Goal: Task Accomplishment & Management: Use online tool/utility

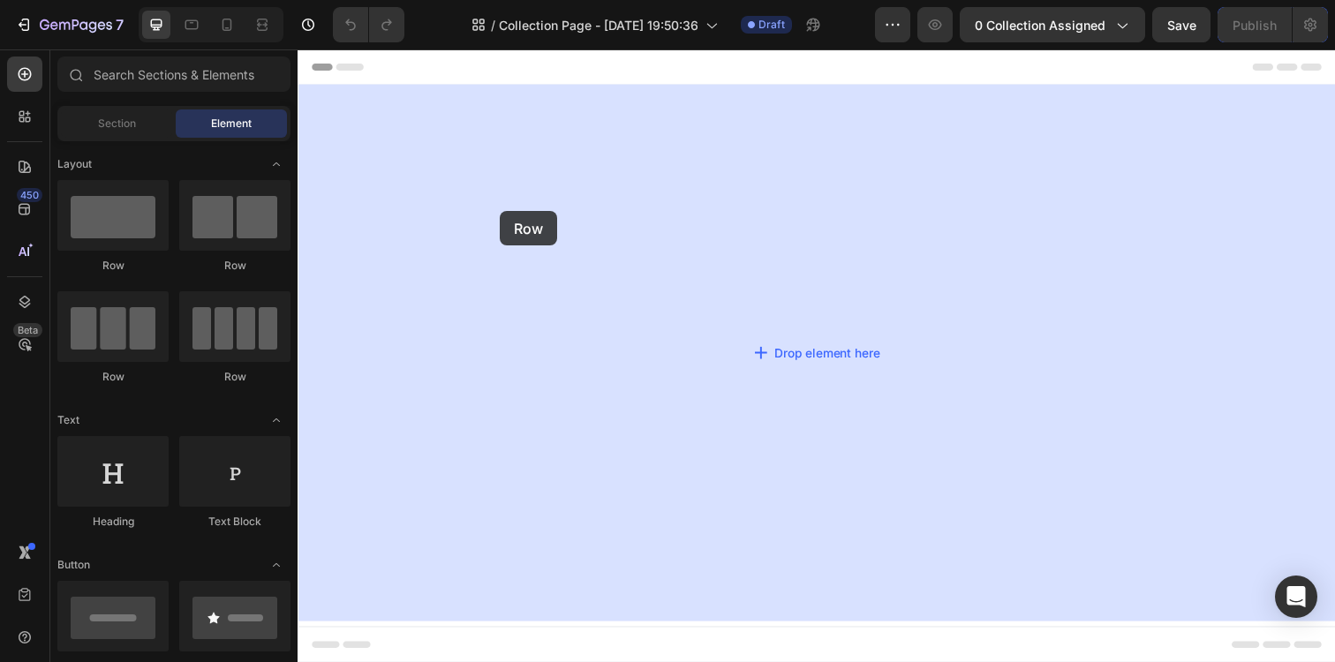
drag, startPoint x: 411, startPoint y: 266, endPoint x: 394, endPoint y: 215, distance: 53.9
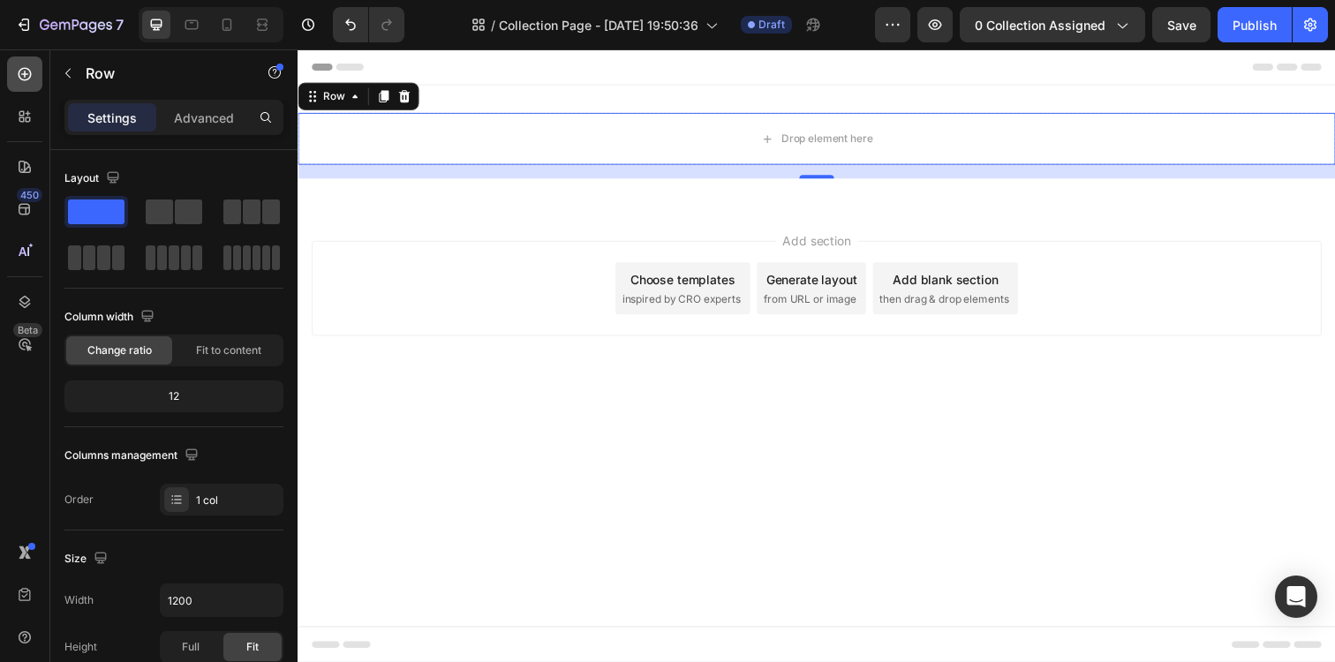
click at [25, 79] on icon at bounding box center [25, 74] width 18 height 18
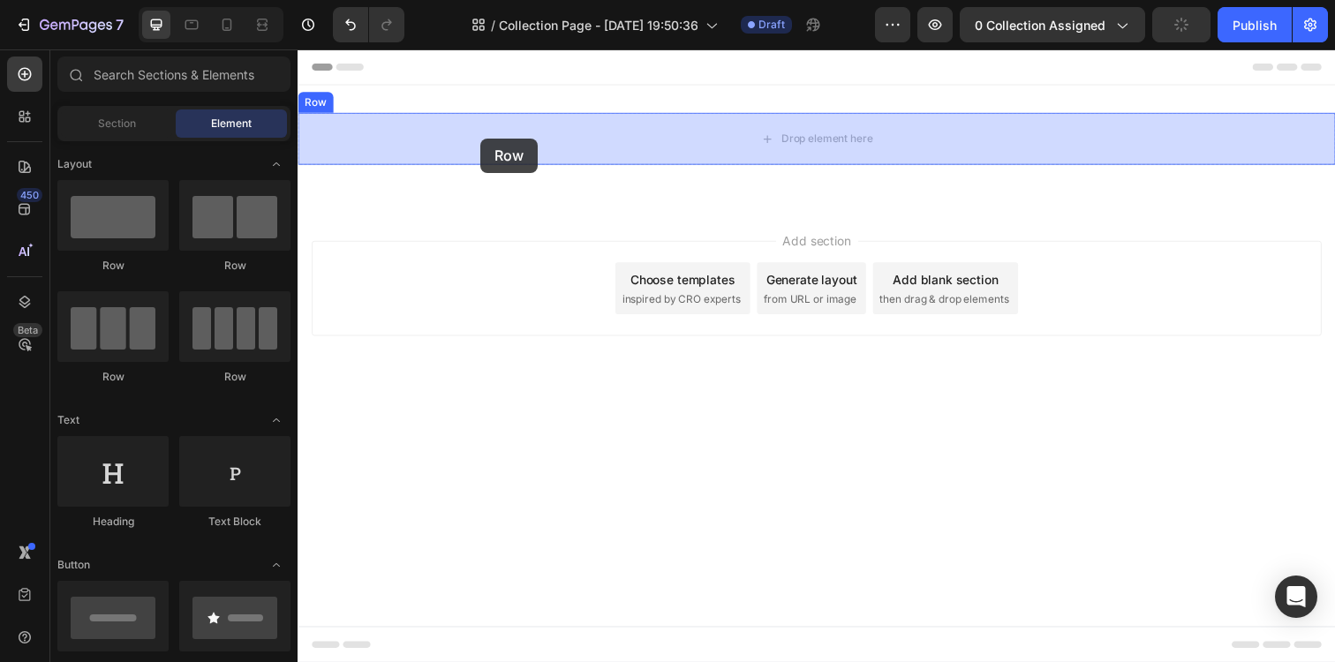
drag, startPoint x: 413, startPoint y: 279, endPoint x: 484, endPoint y: 140, distance: 155.6
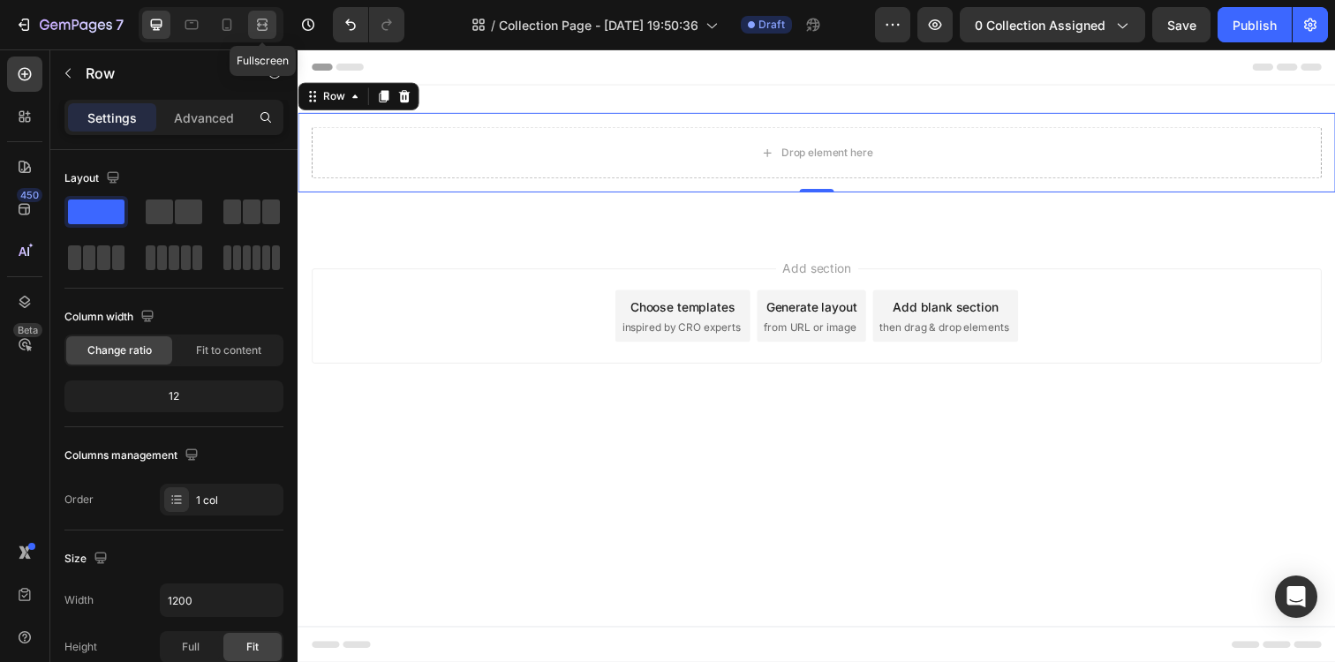
click at [268, 19] on icon at bounding box center [262, 25] width 18 height 18
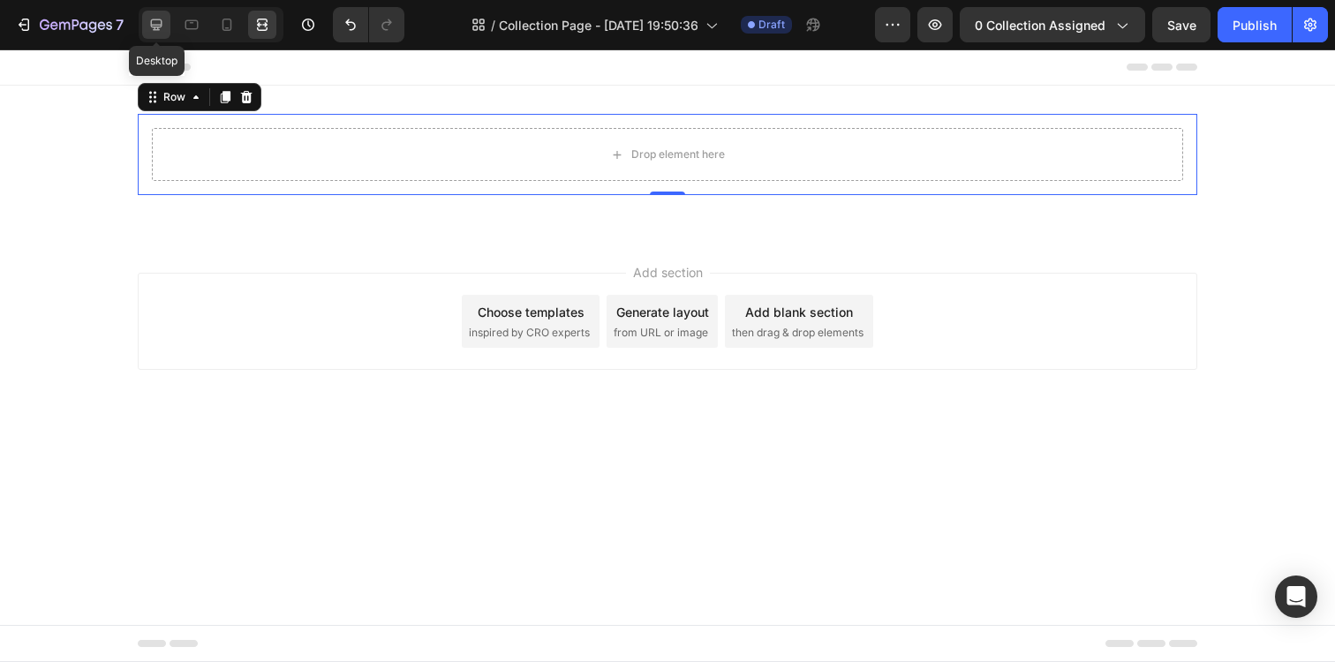
click at [155, 29] on icon at bounding box center [156, 24] width 11 height 11
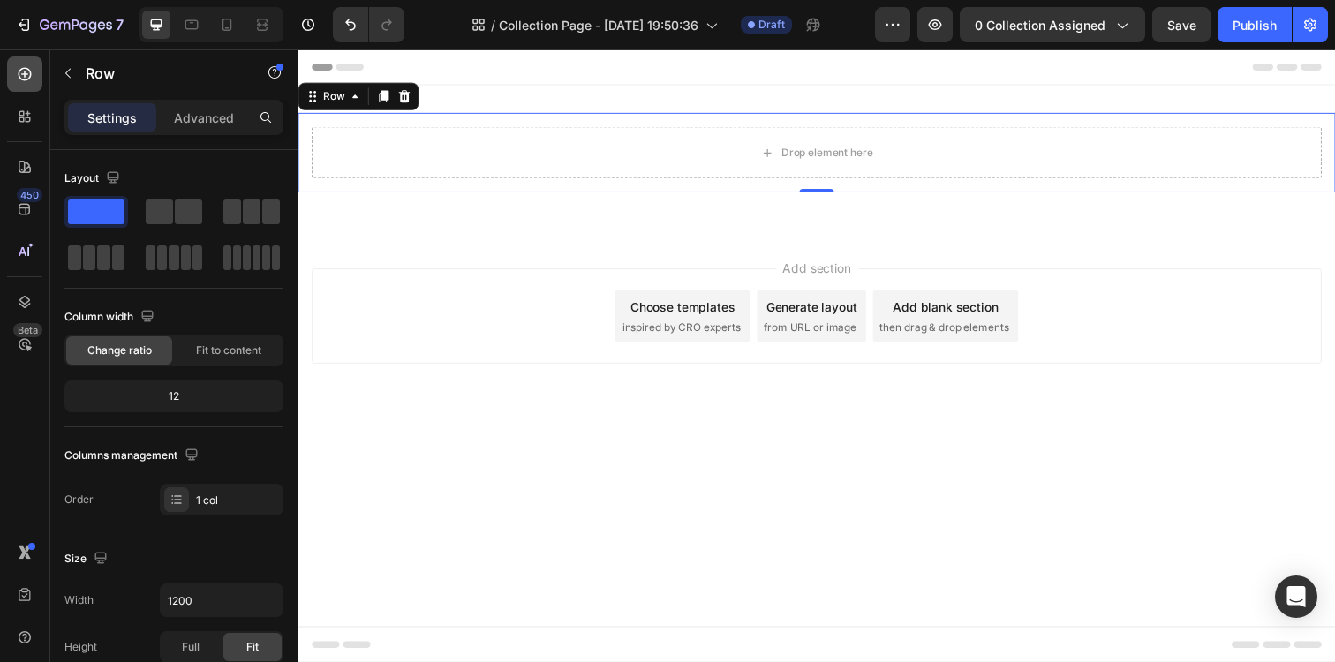
click at [27, 79] on icon at bounding box center [25, 74] width 13 height 13
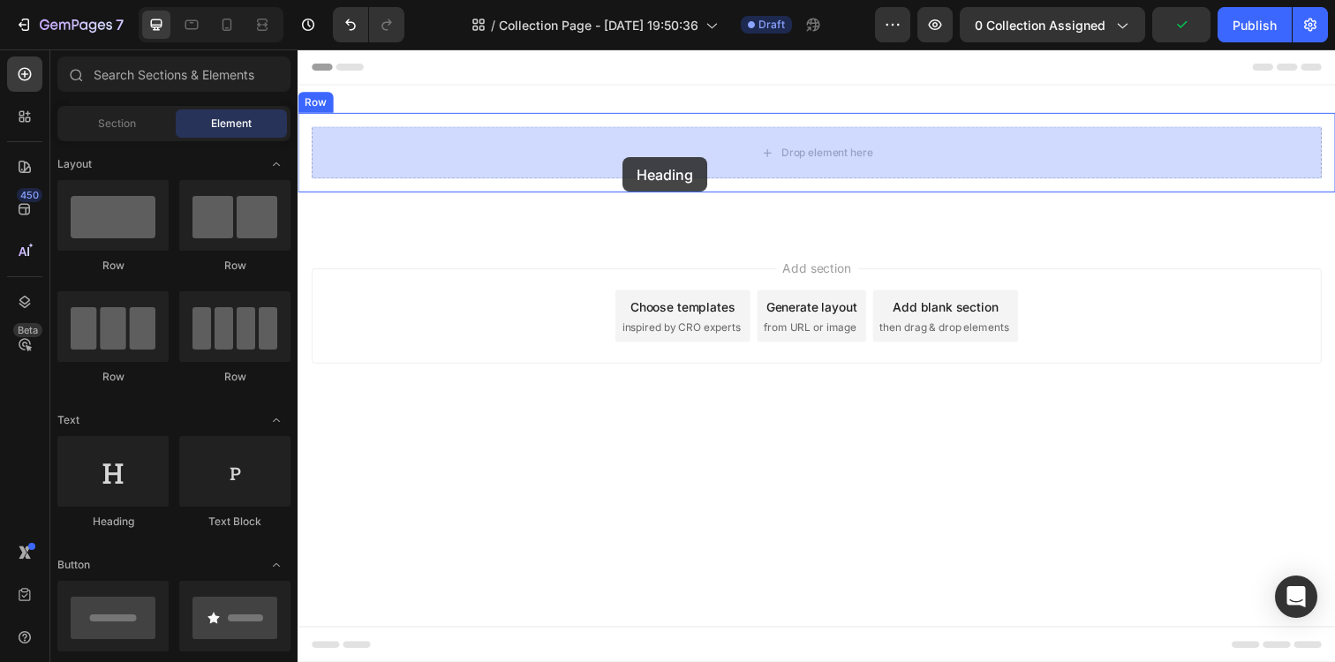
drag, startPoint x: 406, startPoint y: 517, endPoint x: 630, endPoint y: 161, distance: 420.9
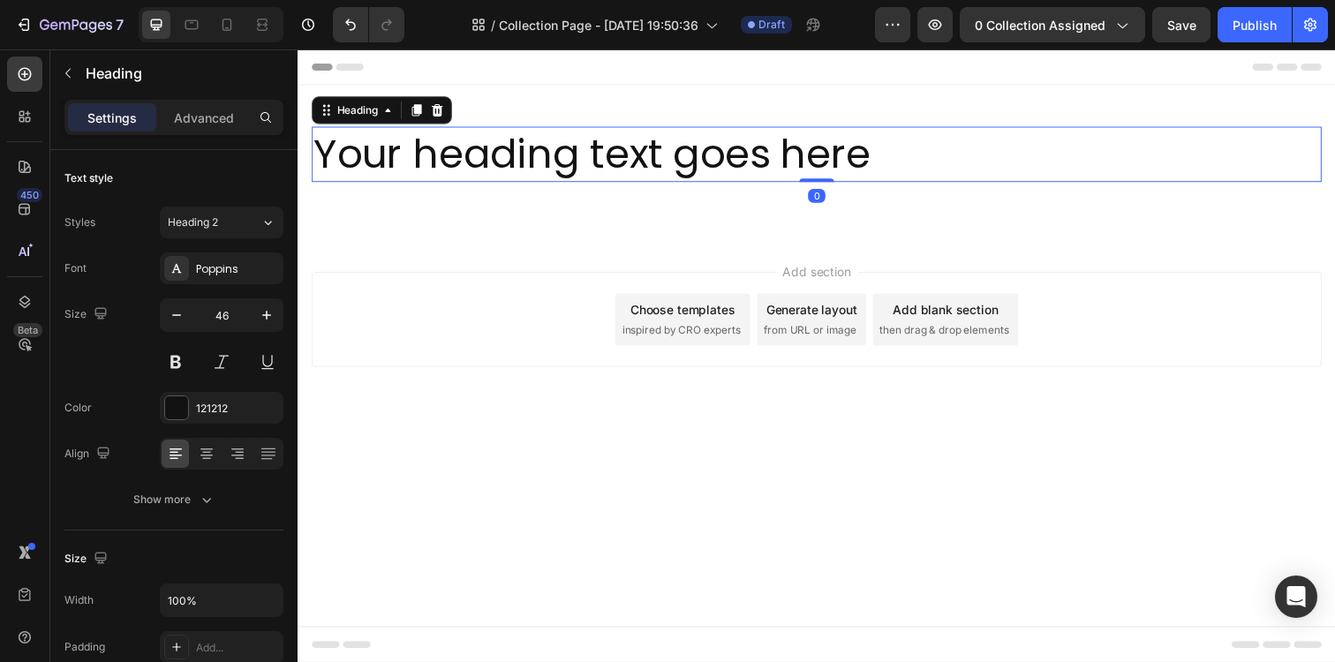
click at [546, 137] on h2 "Your heading text goes here" at bounding box center [827, 156] width 1031 height 57
click at [544, 153] on p "Your heading text goes here" at bounding box center [827, 156] width 1028 height 53
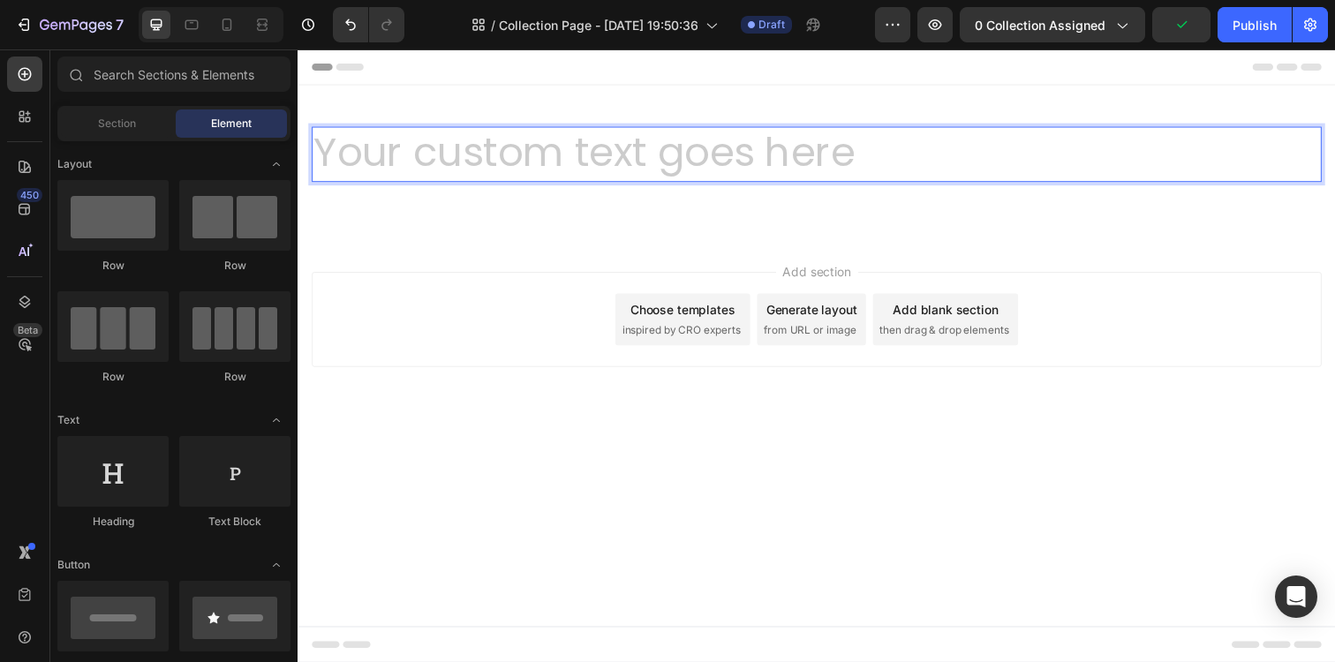
click at [614, 280] on div "Add section Choose templates inspired by CRO experts Generate layout from URL o…" at bounding box center [827, 324] width 1031 height 97
click at [615, 164] on h2 "Rich Text Editor. Editing area: main" at bounding box center [827, 156] width 1031 height 57
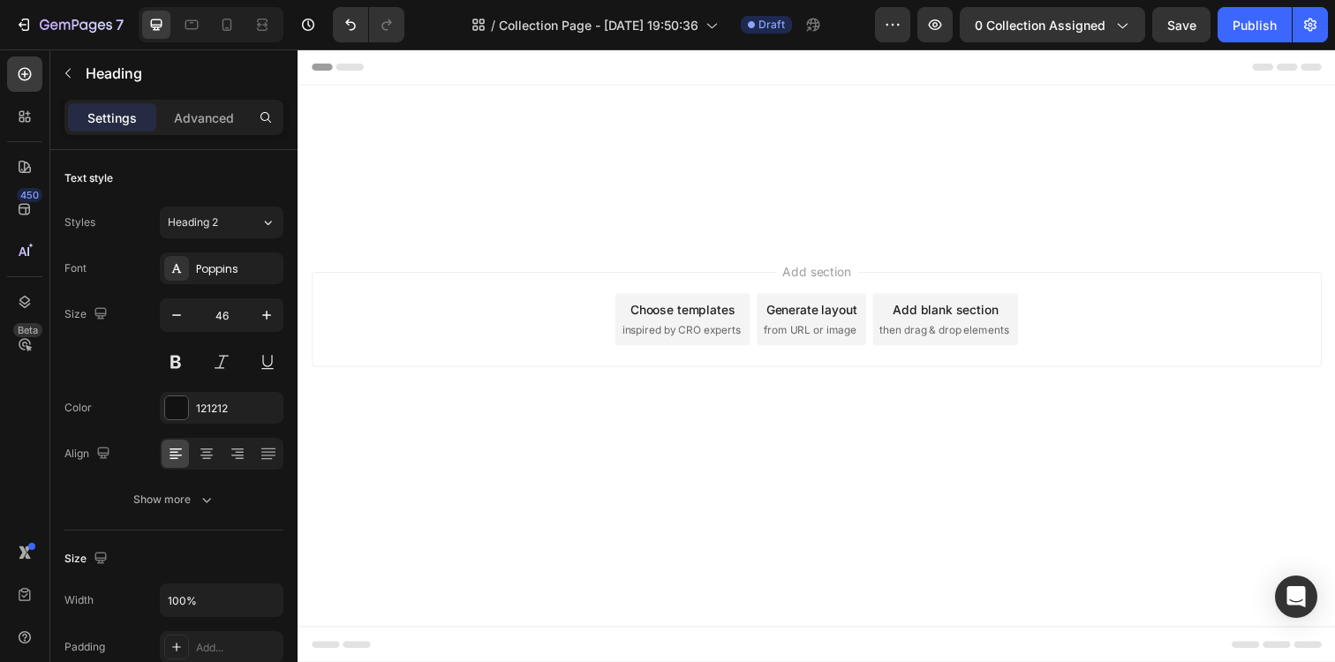
click at [426, 301] on div "Add section Choose templates inspired by CRO experts Generate layout from URL o…" at bounding box center [827, 324] width 1031 height 97
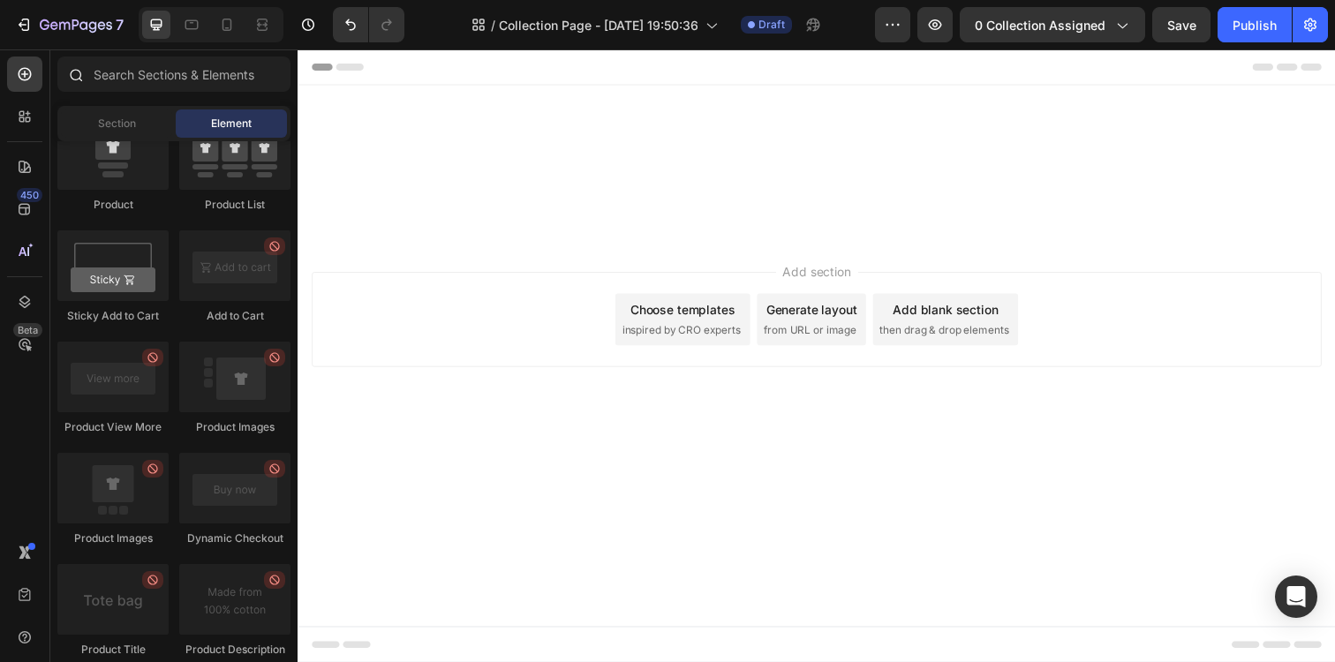
scroll to position [1948, 0]
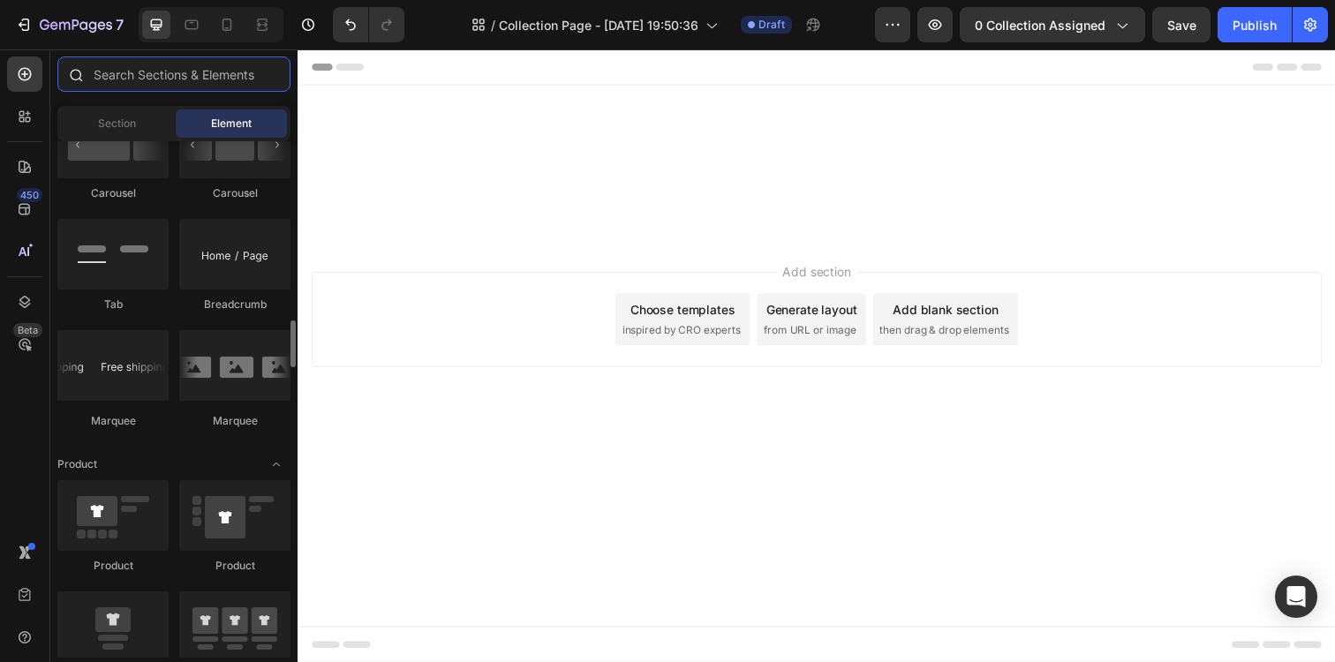
click at [100, 65] on input "text" at bounding box center [173, 74] width 233 height 35
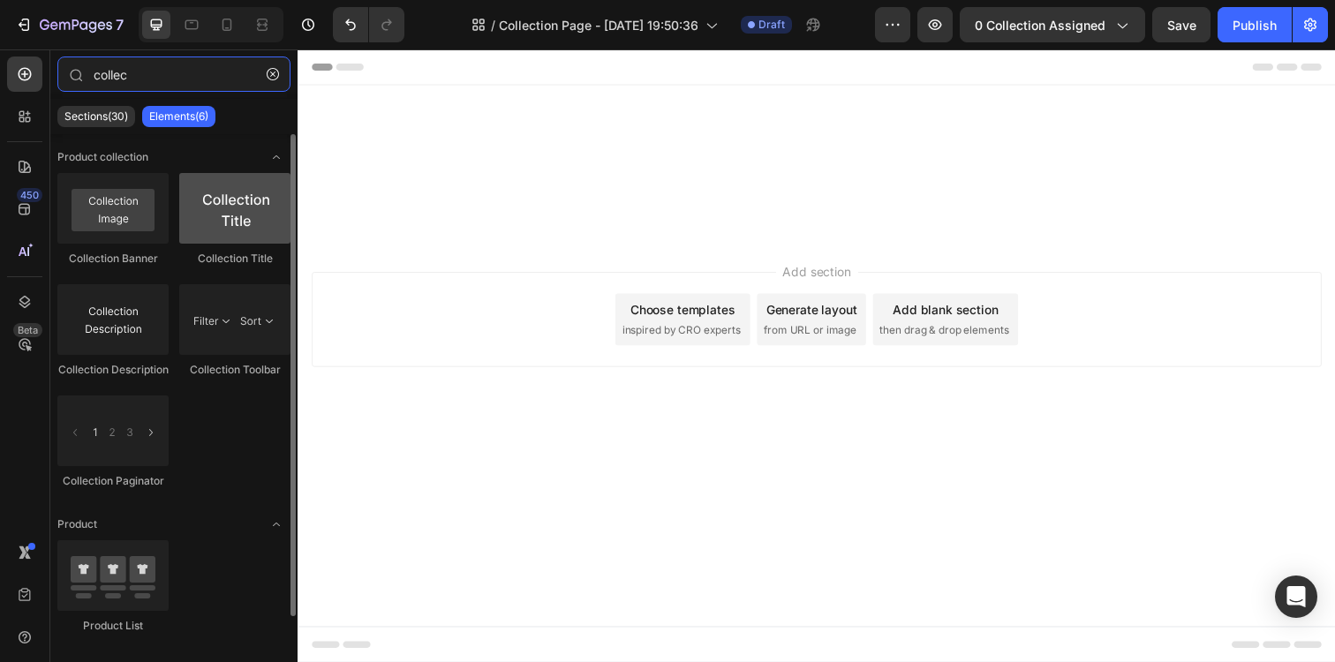
type input "collec"
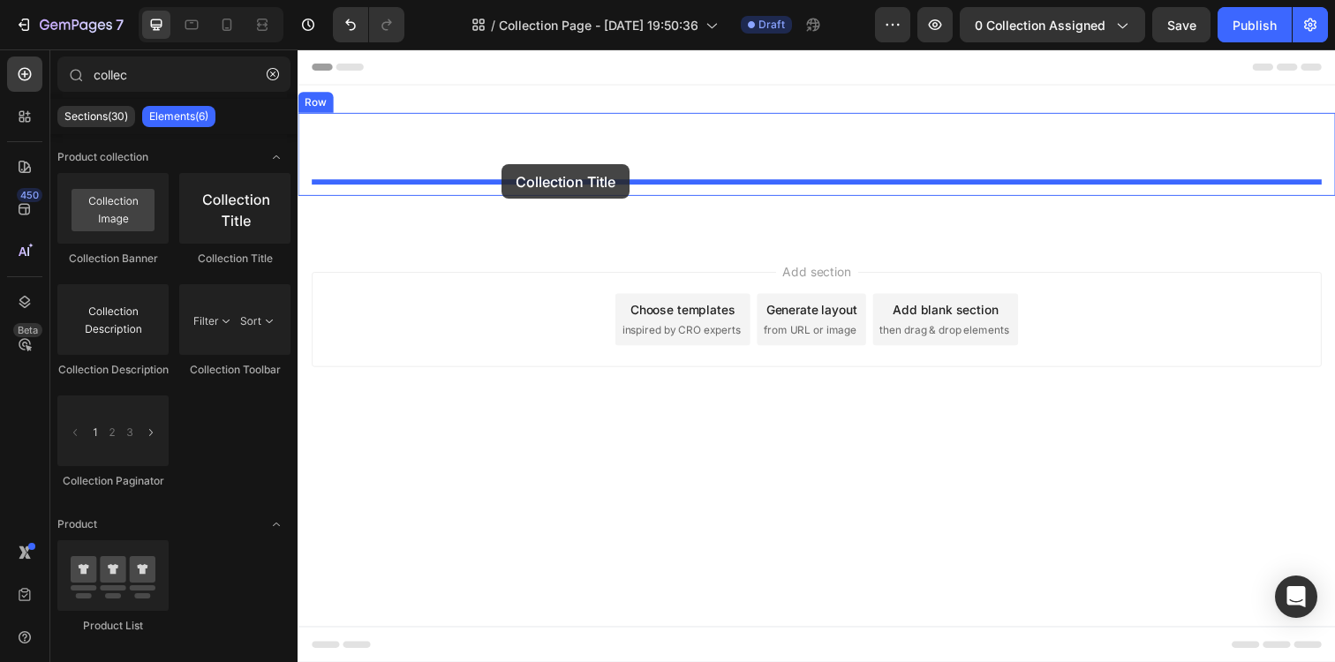
drag, startPoint x: 504, startPoint y: 246, endPoint x: 506, endPoint y: 167, distance: 79.5
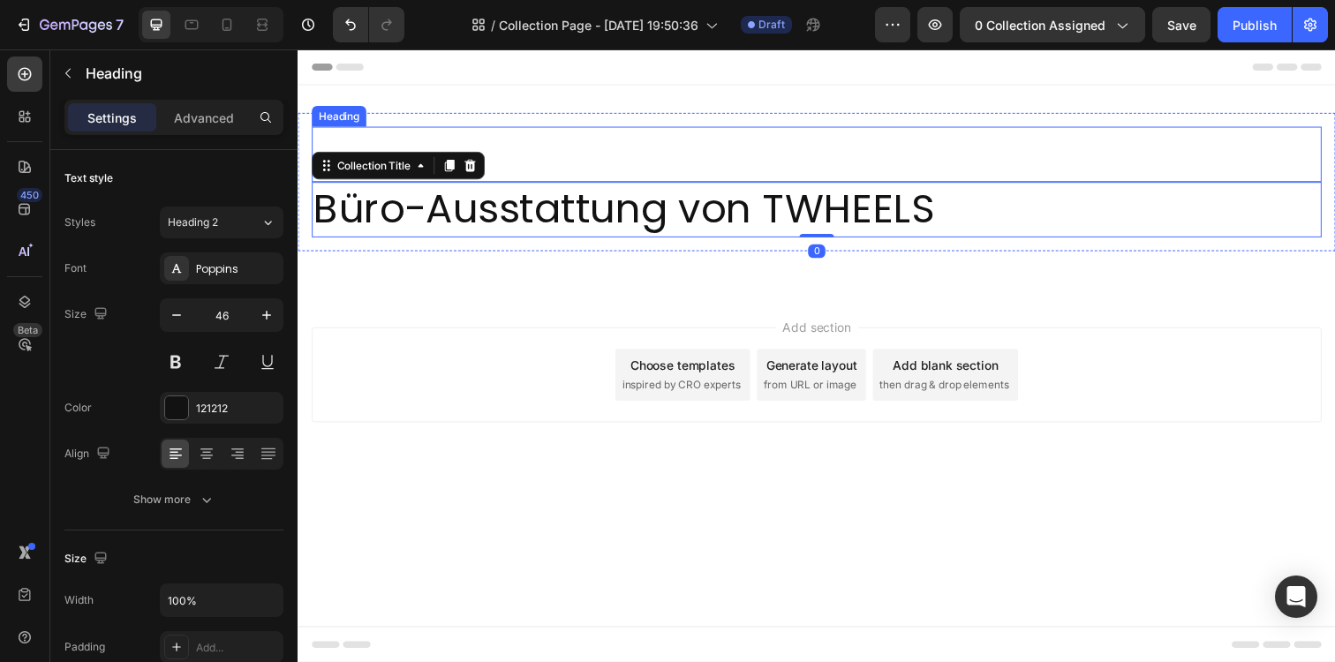
click at [618, 162] on p "Rich Text Editor. Editing area: main" at bounding box center [827, 156] width 1028 height 53
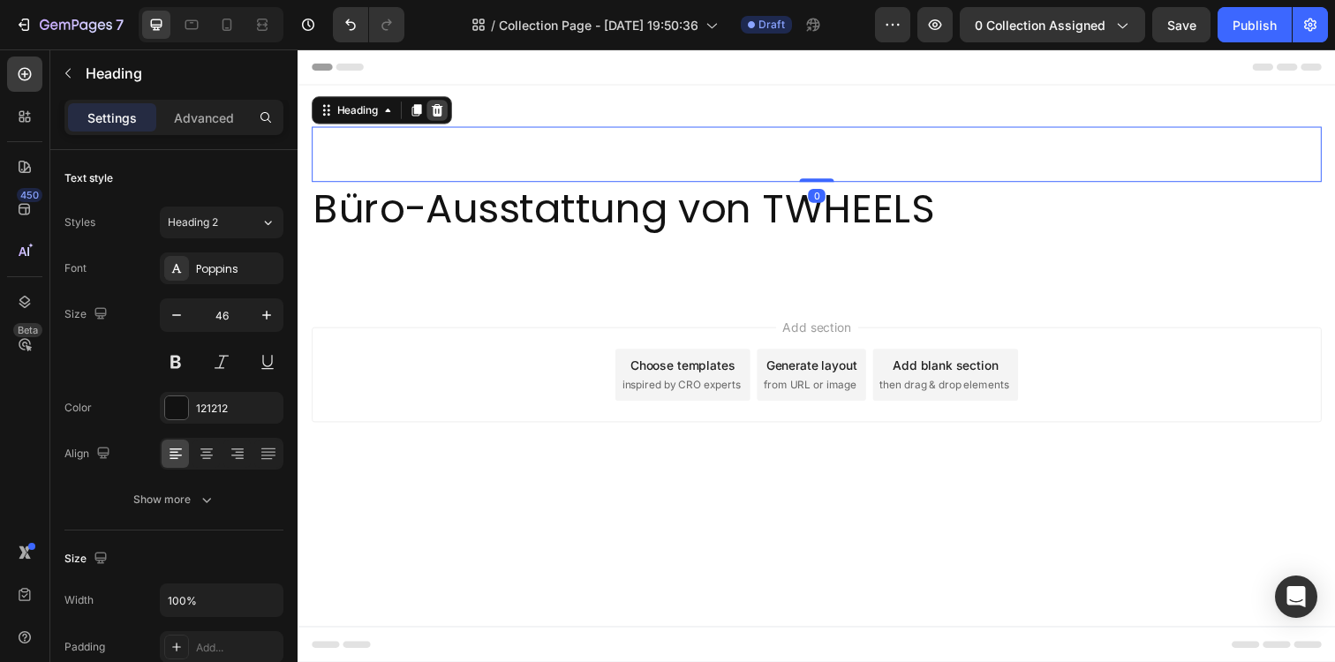
click at [432, 104] on div at bounding box center [439, 111] width 21 height 21
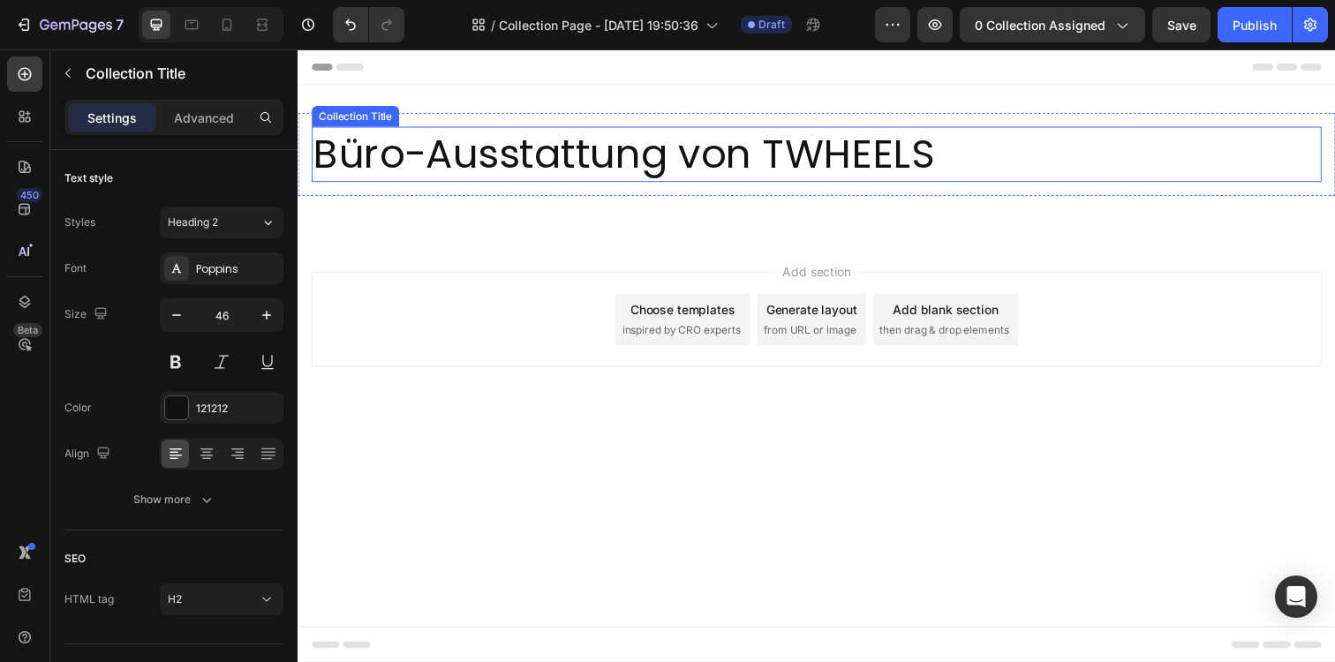
click at [780, 163] on h2 "Büro-Ausstattung von TWHEELS" at bounding box center [827, 156] width 1031 height 57
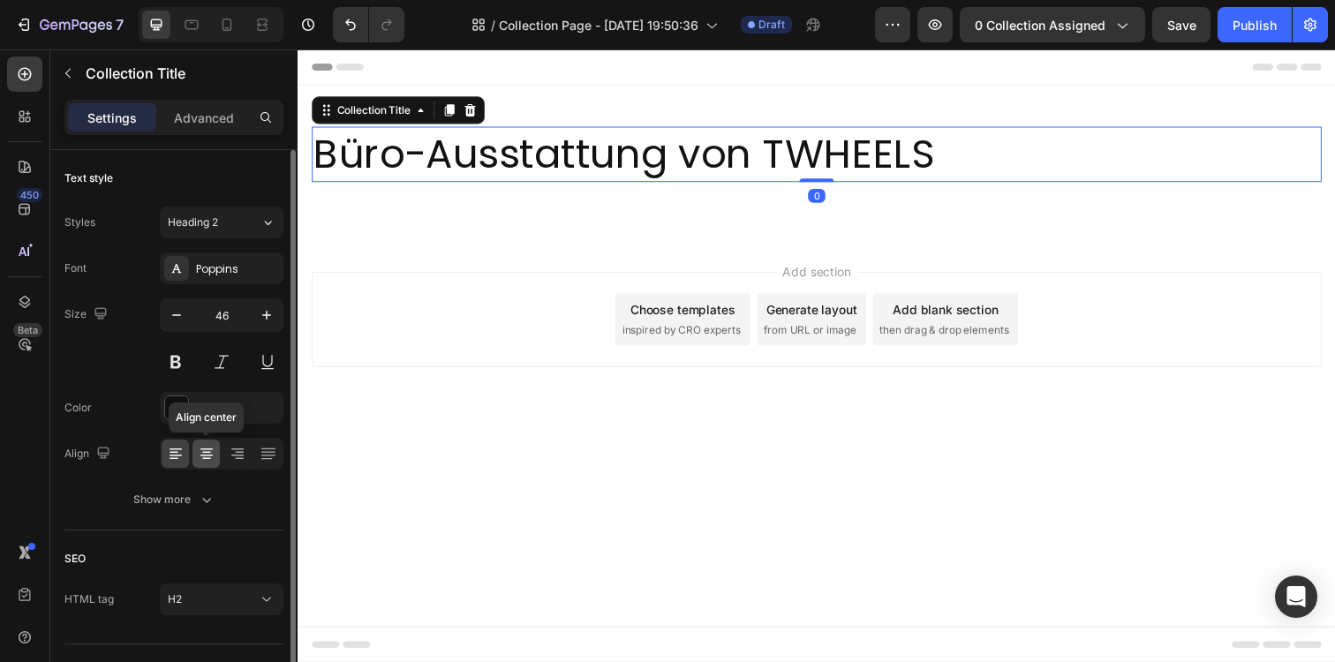
click at [211, 456] on icon at bounding box center [207, 454] width 18 height 18
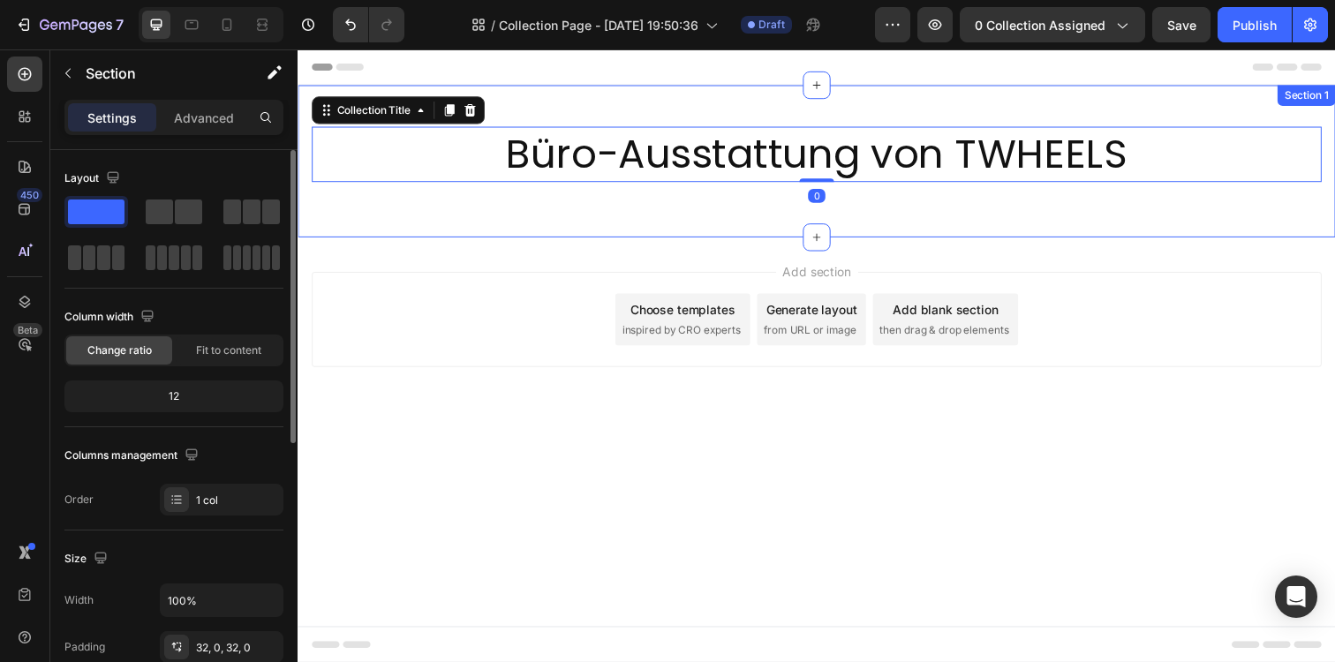
click at [844, 228] on div "Büro-Ausstattung von TWHEELS Collection Title 0 Row Row Section 1" at bounding box center [828, 163] width 1060 height 155
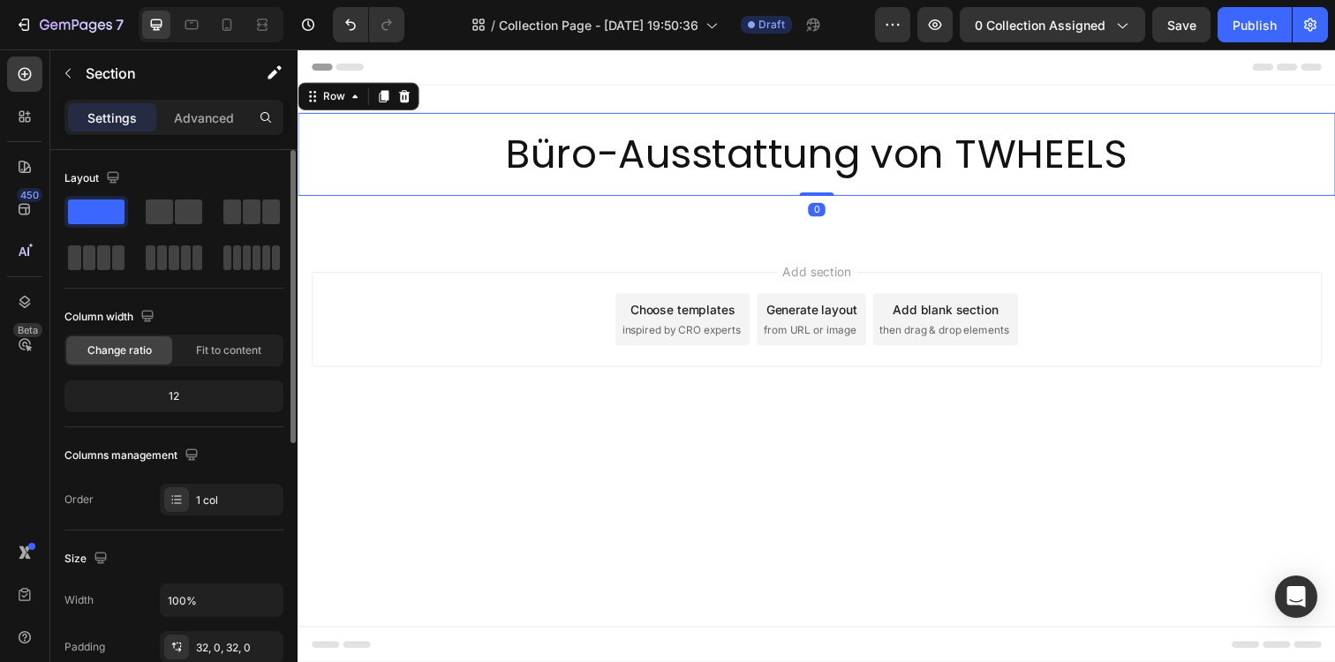
click at [341, 119] on div "Büro-Ausstattung von TWHEELS Collection Title Row 0" at bounding box center [828, 156] width 1060 height 85
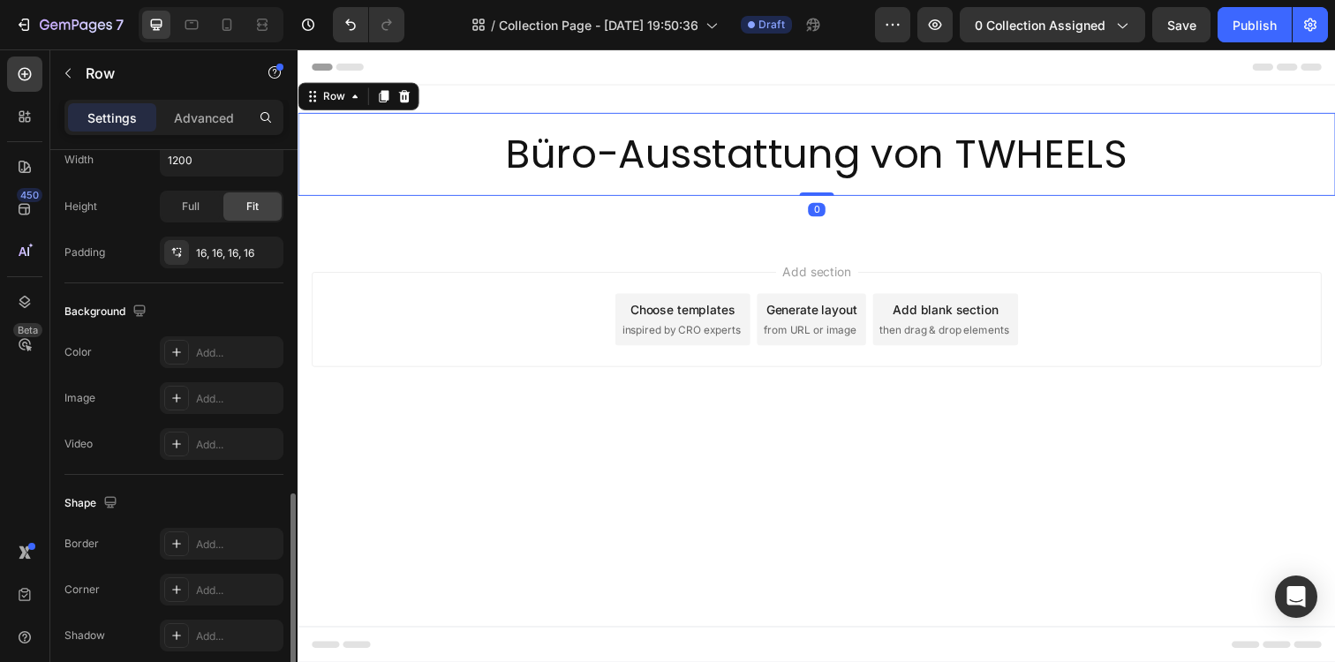
scroll to position [515, 0]
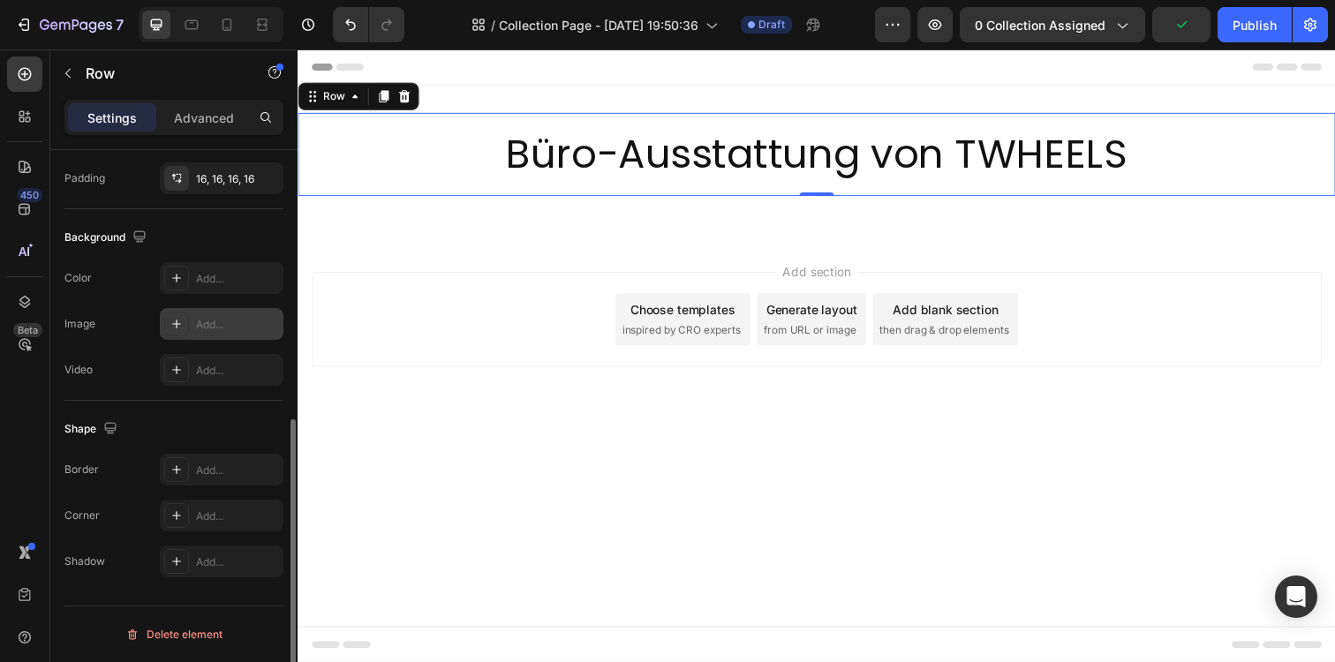
click at [192, 322] on div "Add..." at bounding box center [222, 324] width 124 height 32
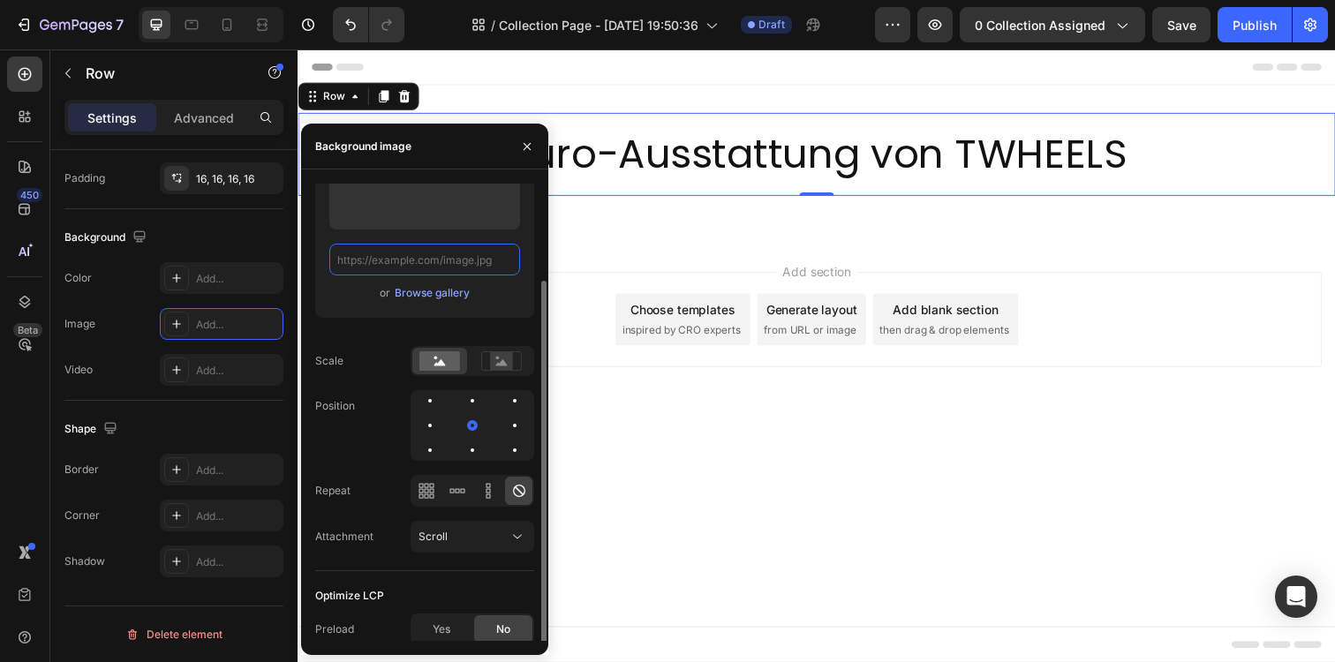
scroll to position [116, 0]
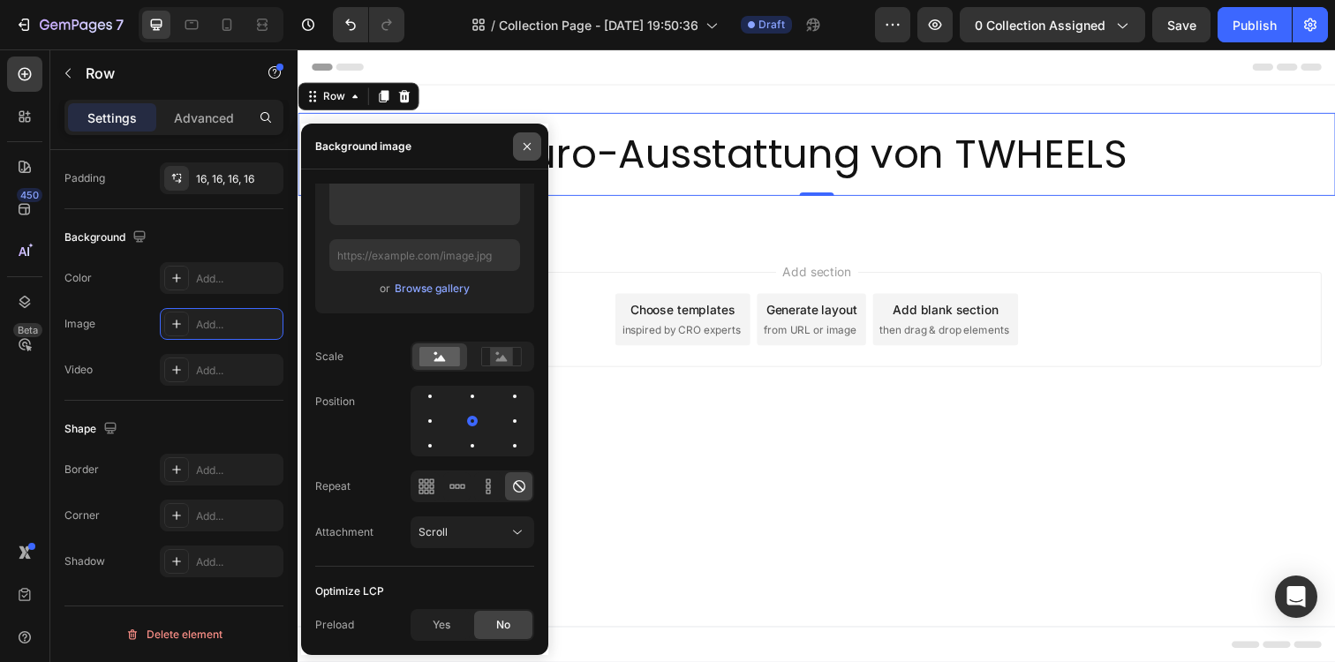
click at [532, 145] on icon "button" at bounding box center [527, 147] width 14 height 14
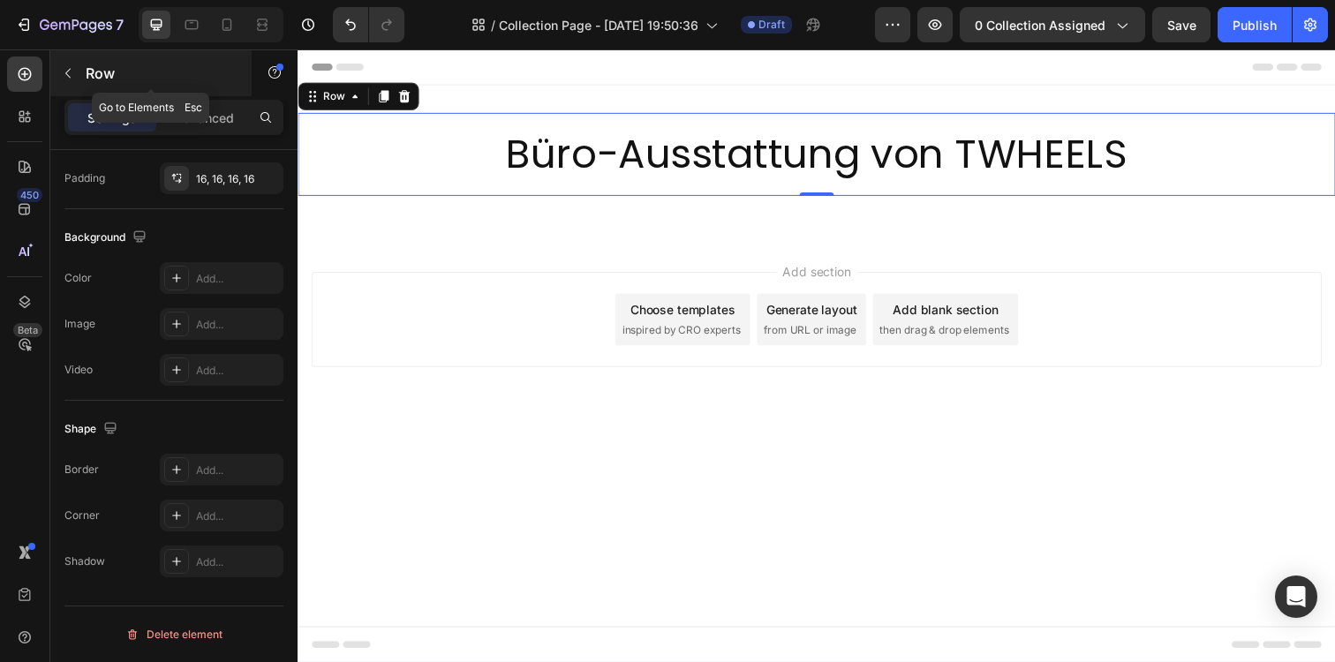
click at [67, 82] on button "button" at bounding box center [68, 73] width 28 height 28
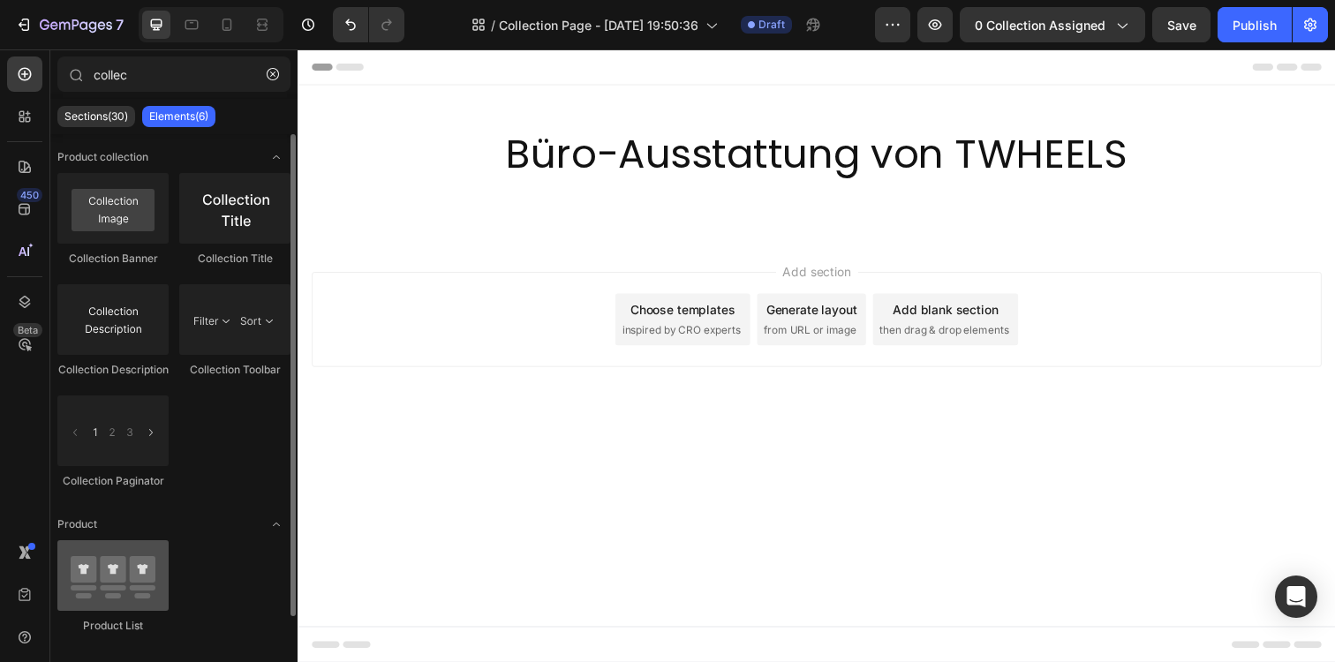
scroll to position [24, 0]
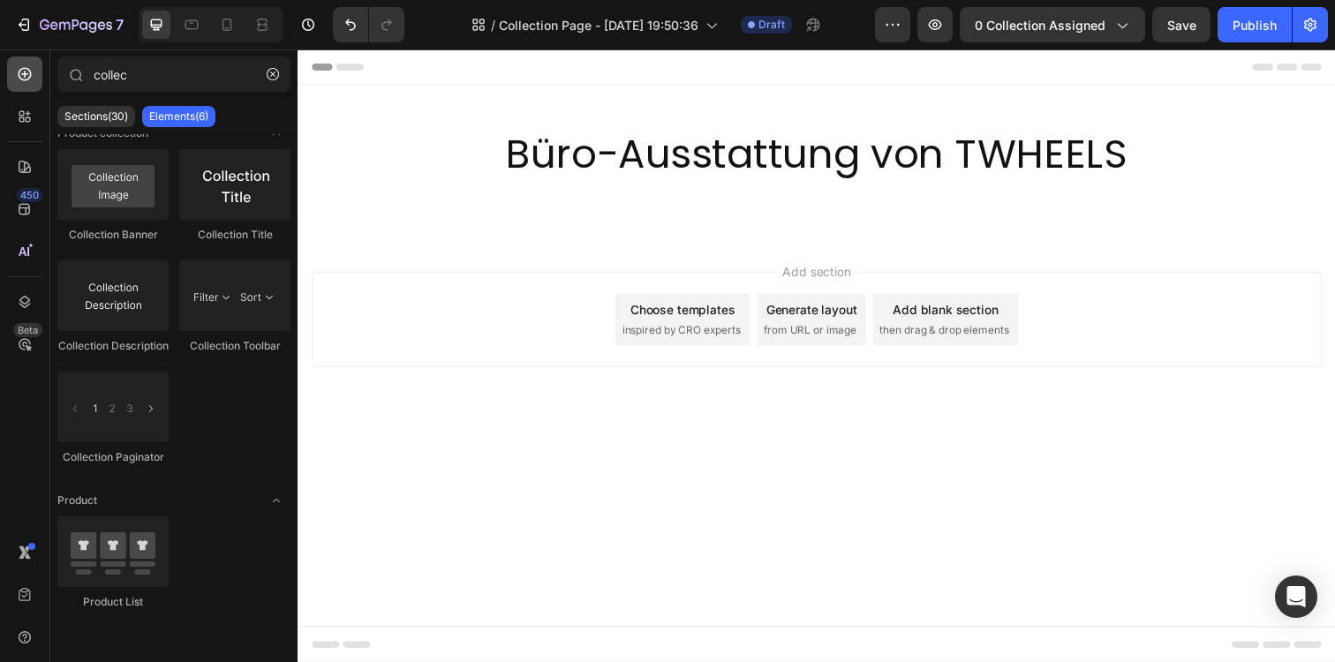
click at [21, 57] on div at bounding box center [24, 74] width 35 height 35
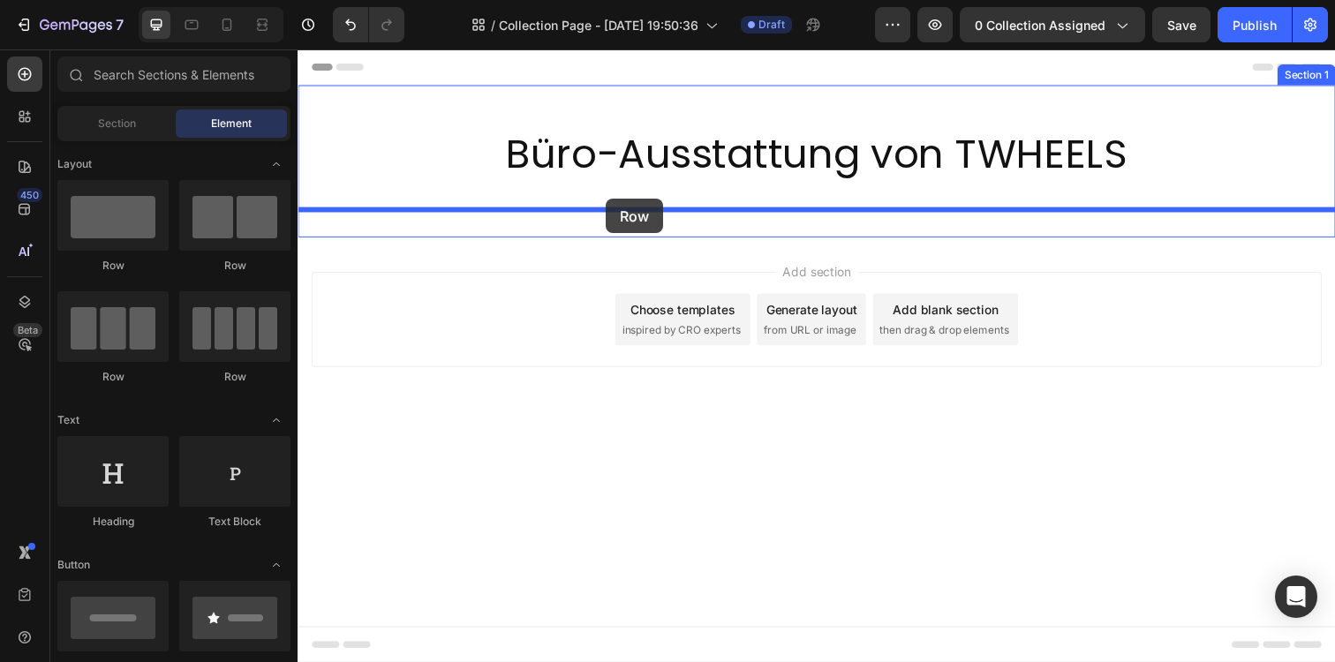
drag, startPoint x: 432, startPoint y: 295, endPoint x: 612, endPoint y: 202, distance: 202.6
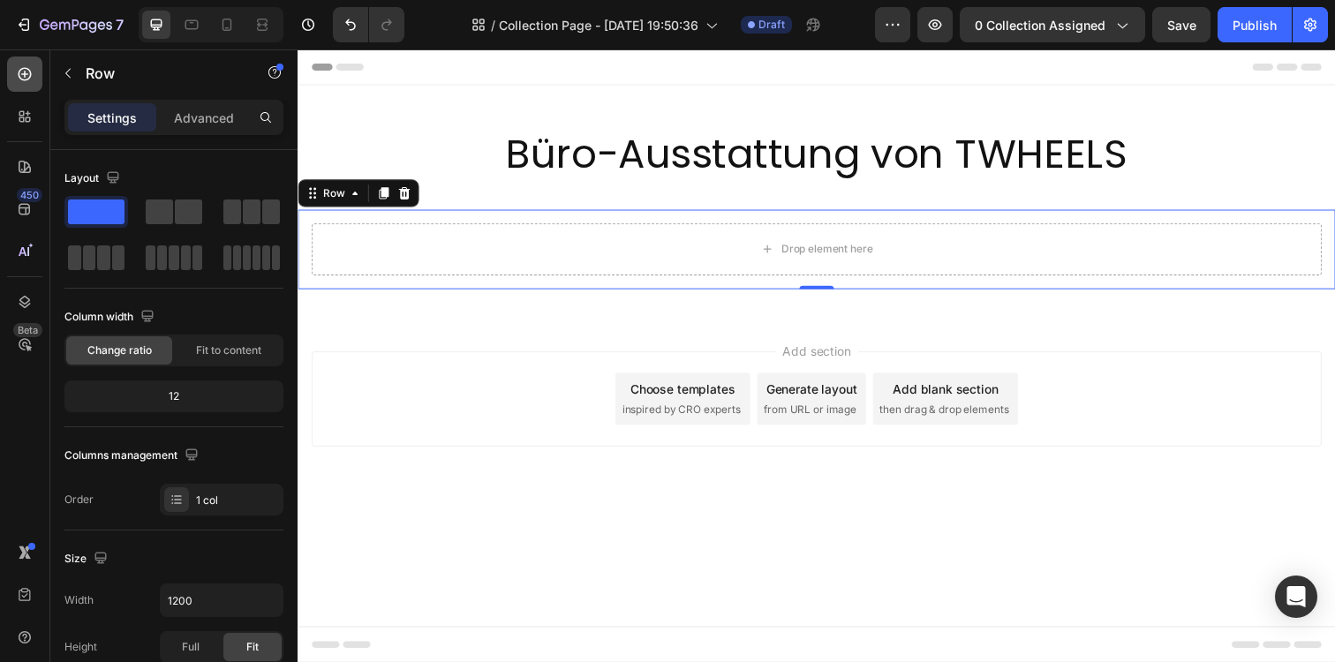
click at [18, 85] on div at bounding box center [24, 74] width 35 height 35
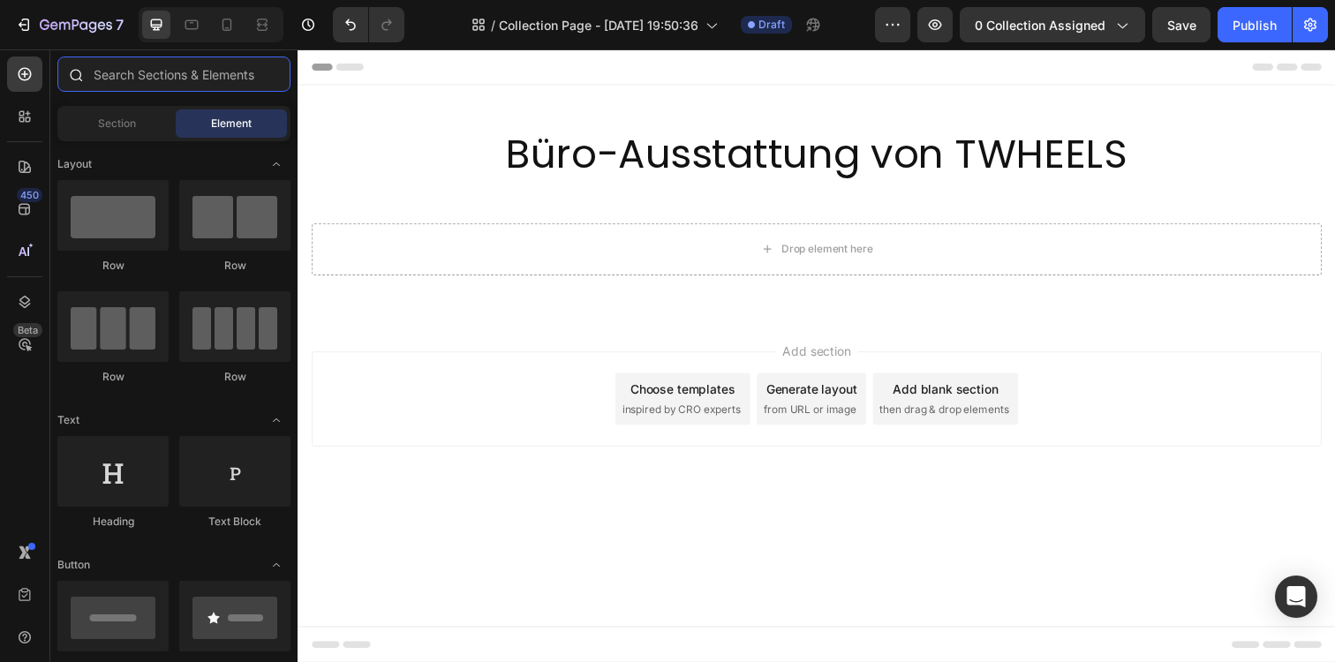
click at [144, 80] on input "text" at bounding box center [173, 74] width 233 height 35
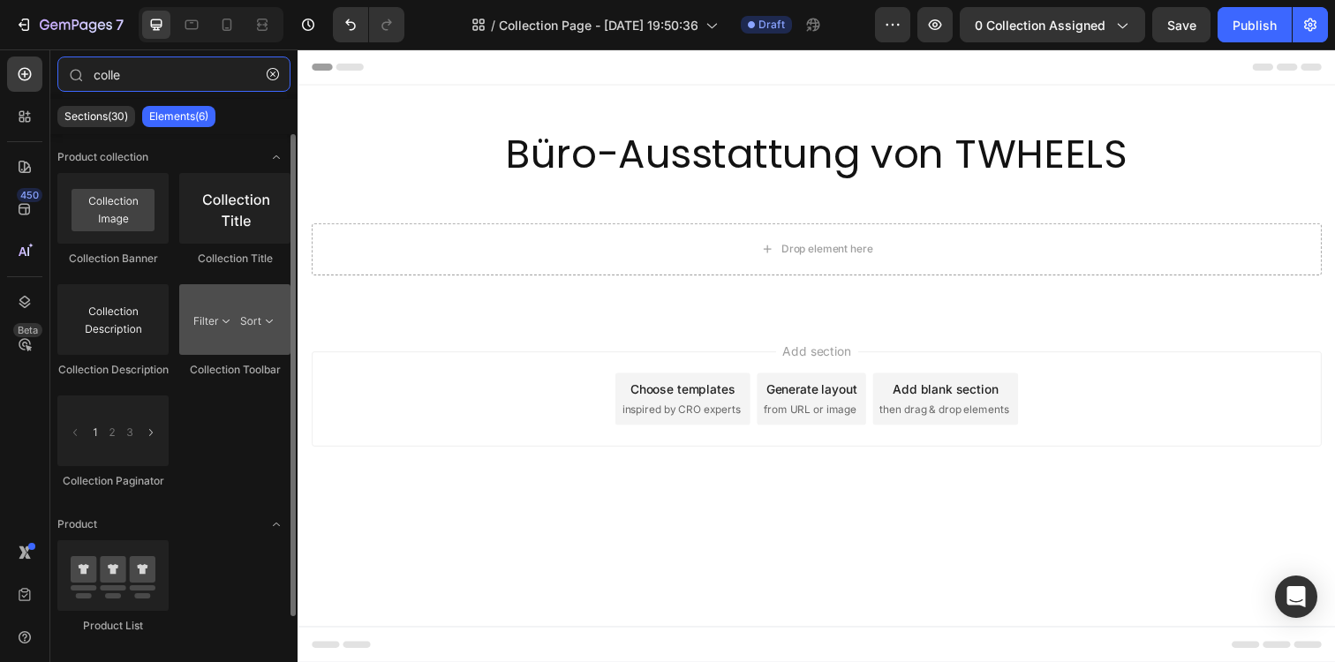
type input "colle"
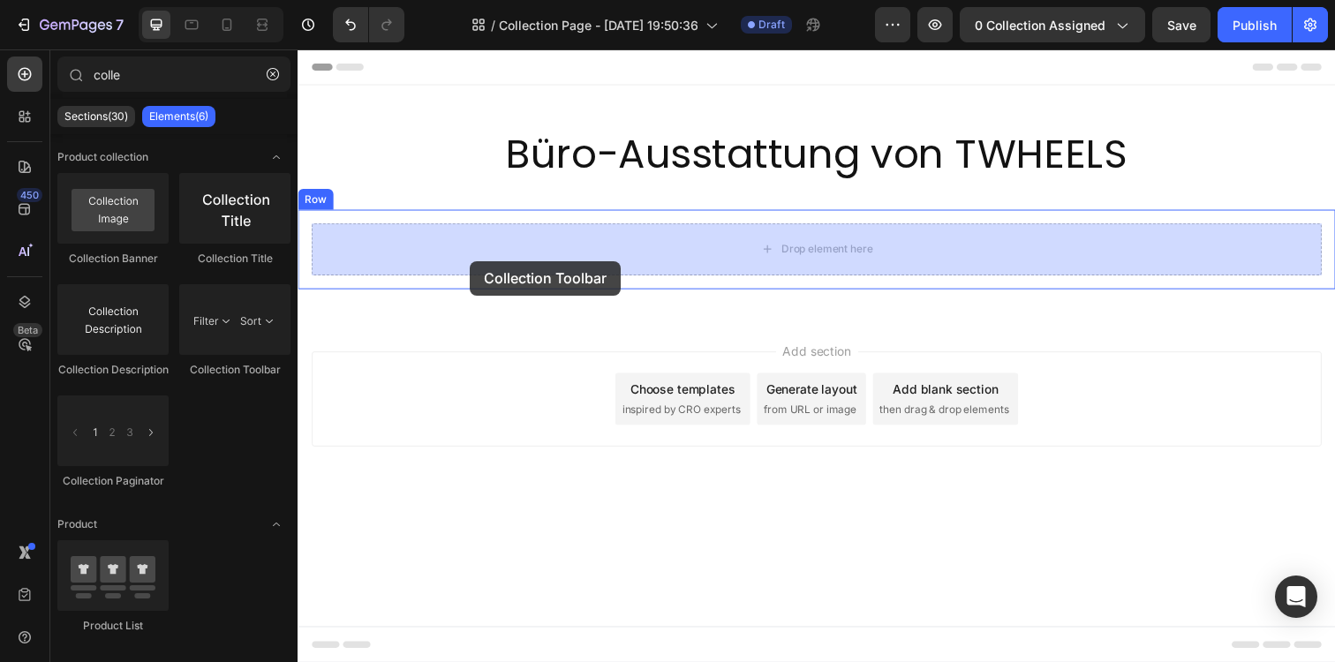
drag, startPoint x: 517, startPoint y: 367, endPoint x: 424, endPoint y: 279, distance: 128.0
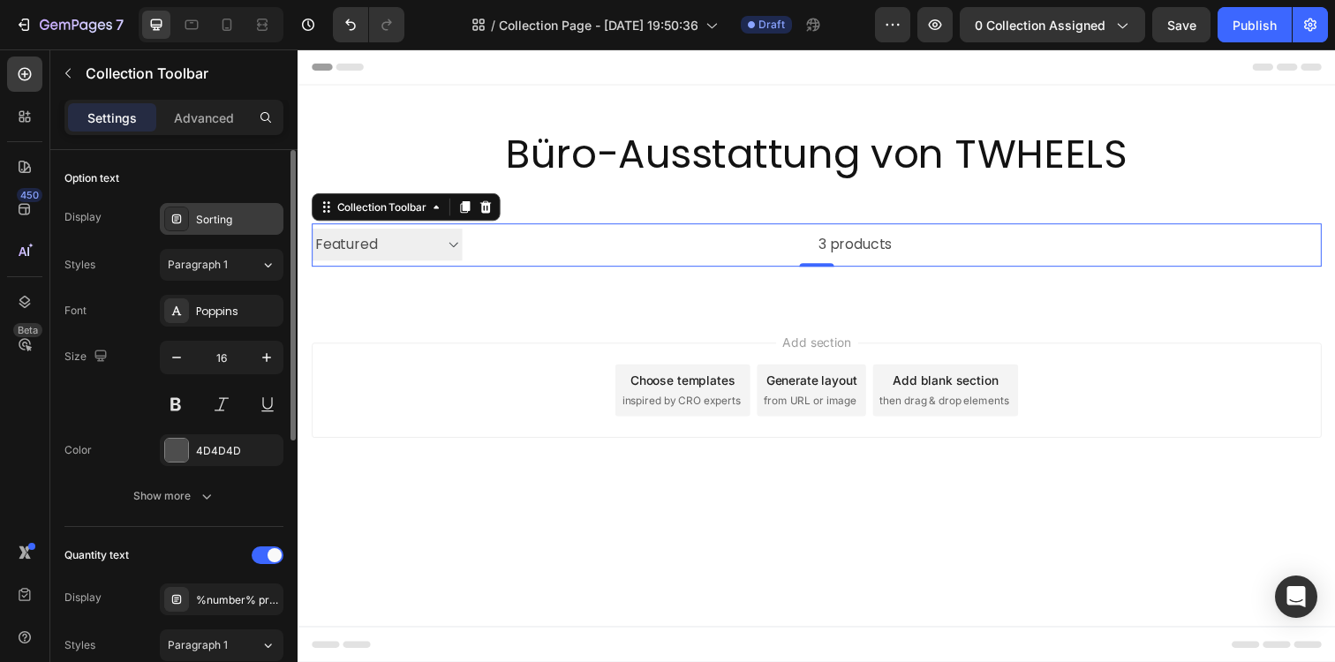
click at [180, 220] on icon at bounding box center [176, 219] width 9 height 9
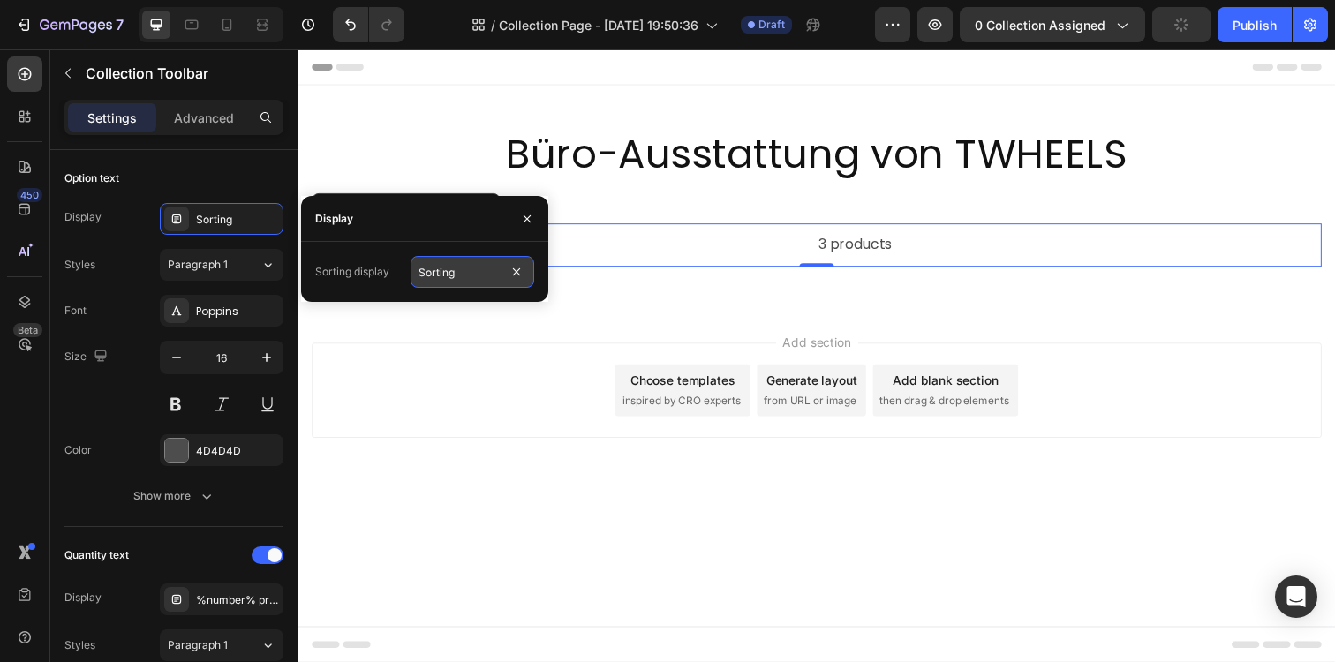
click at [422, 272] on input "Sorting" at bounding box center [473, 272] width 124 height 32
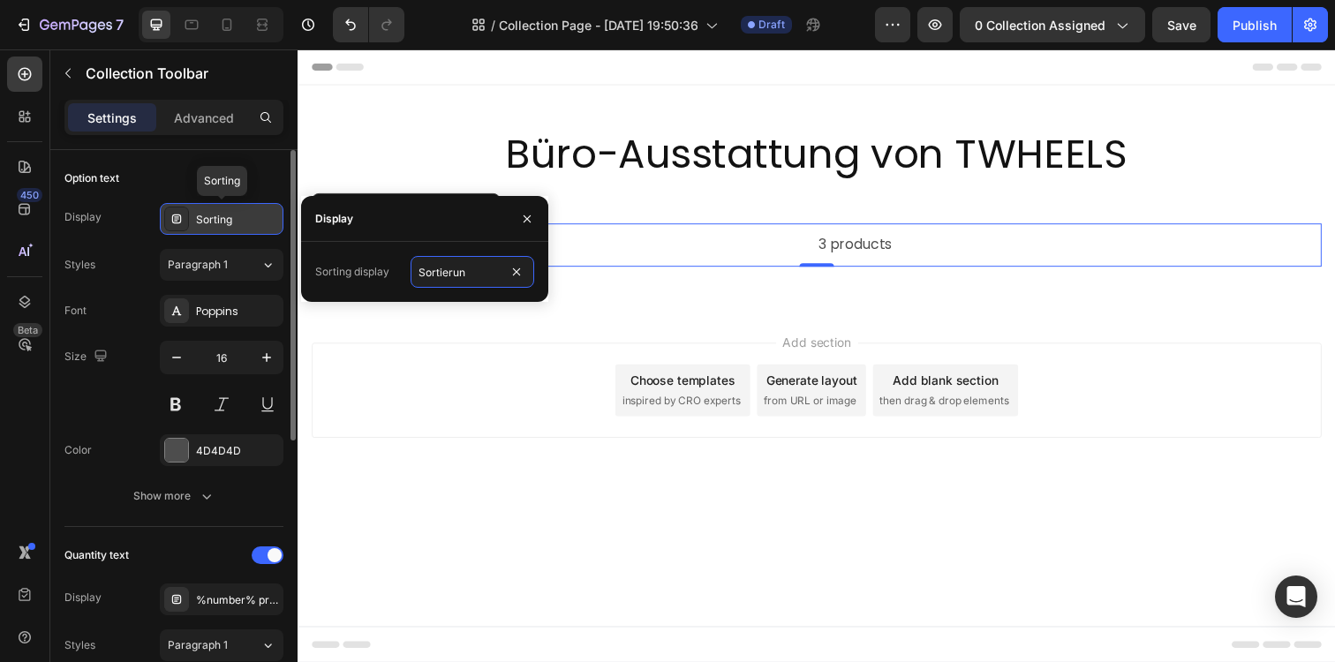
type input "Sortierung"
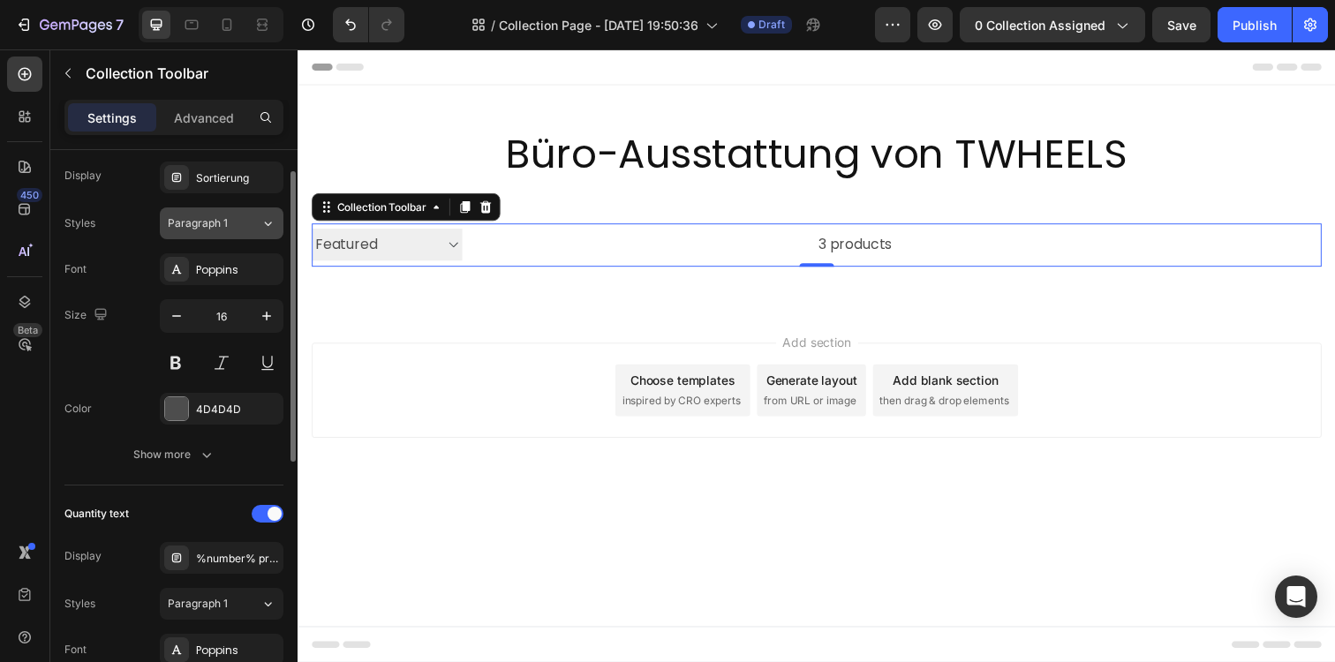
scroll to position [42, 0]
click at [172, 405] on div at bounding box center [176, 407] width 23 height 23
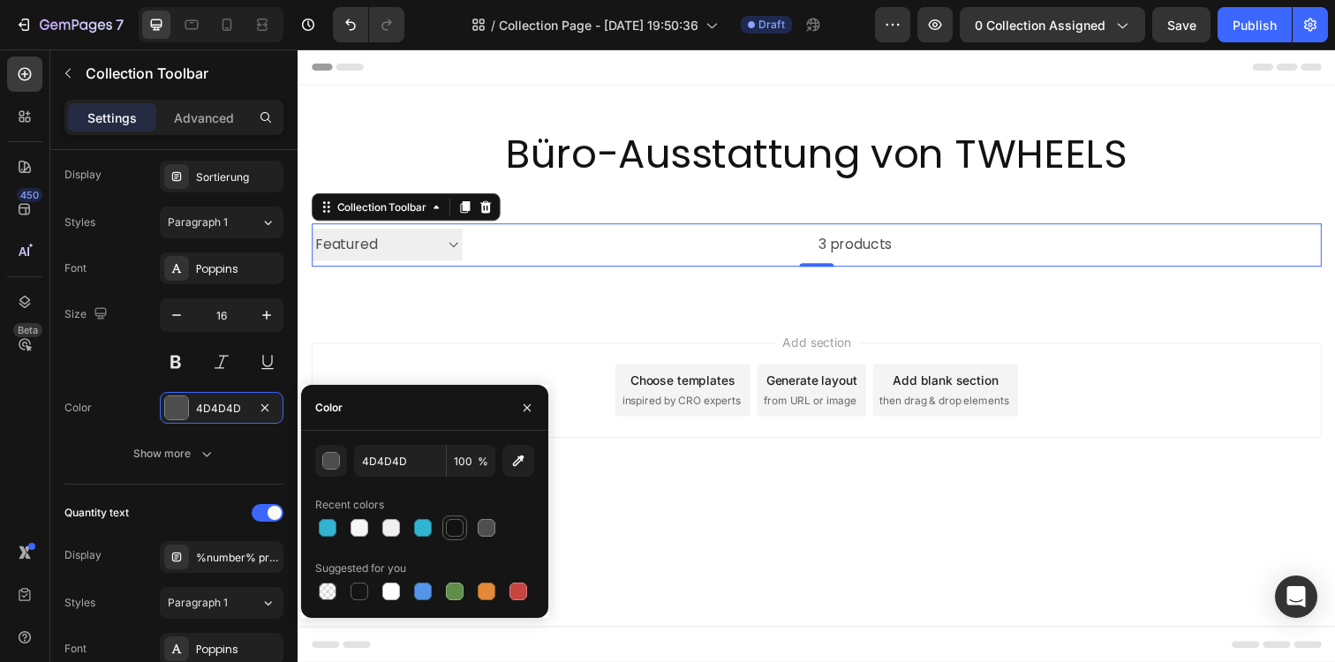
click at [449, 521] on div at bounding box center [455, 528] width 18 height 18
type input "121212"
click at [471, 246] on div "3 products" at bounding box center [684, 249] width 439 height 44
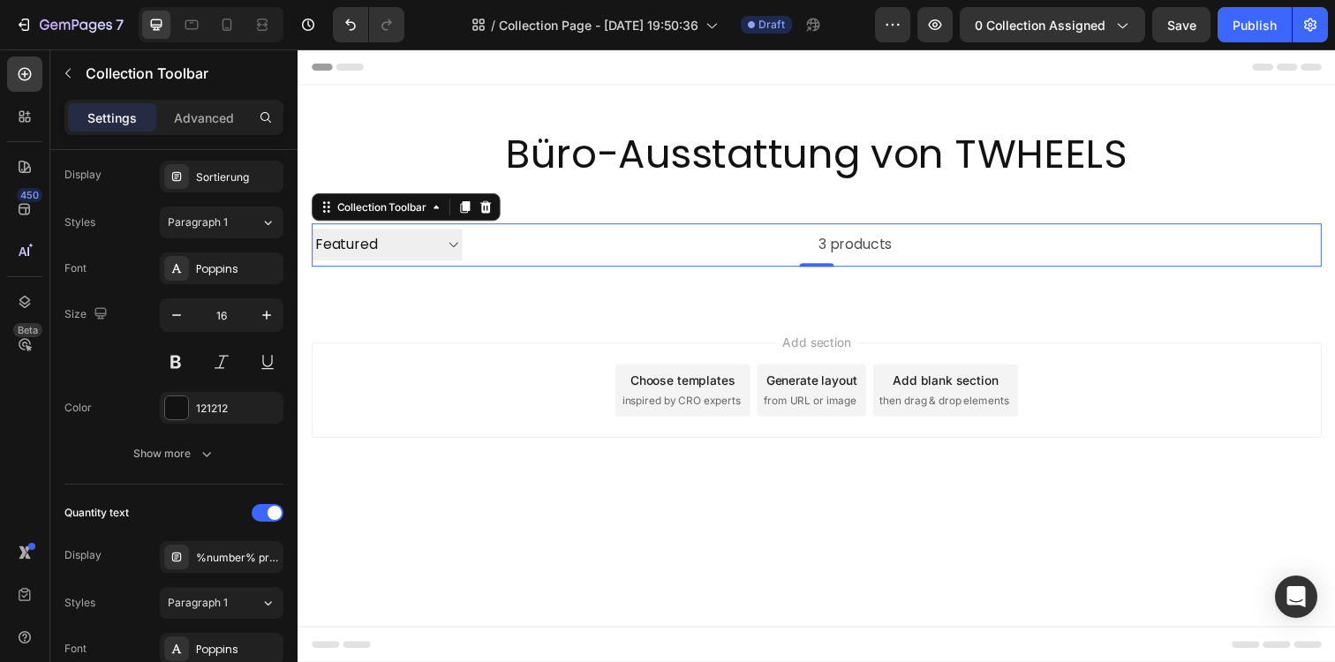
click at [450, 246] on select "Sortierung Best selling Featured Alphabetically, A-Z Alphabetically, Z-A Price,…" at bounding box center [389, 248] width 154 height 33
click at [871, 243] on div "3 products" at bounding box center [684, 249] width 439 height 44
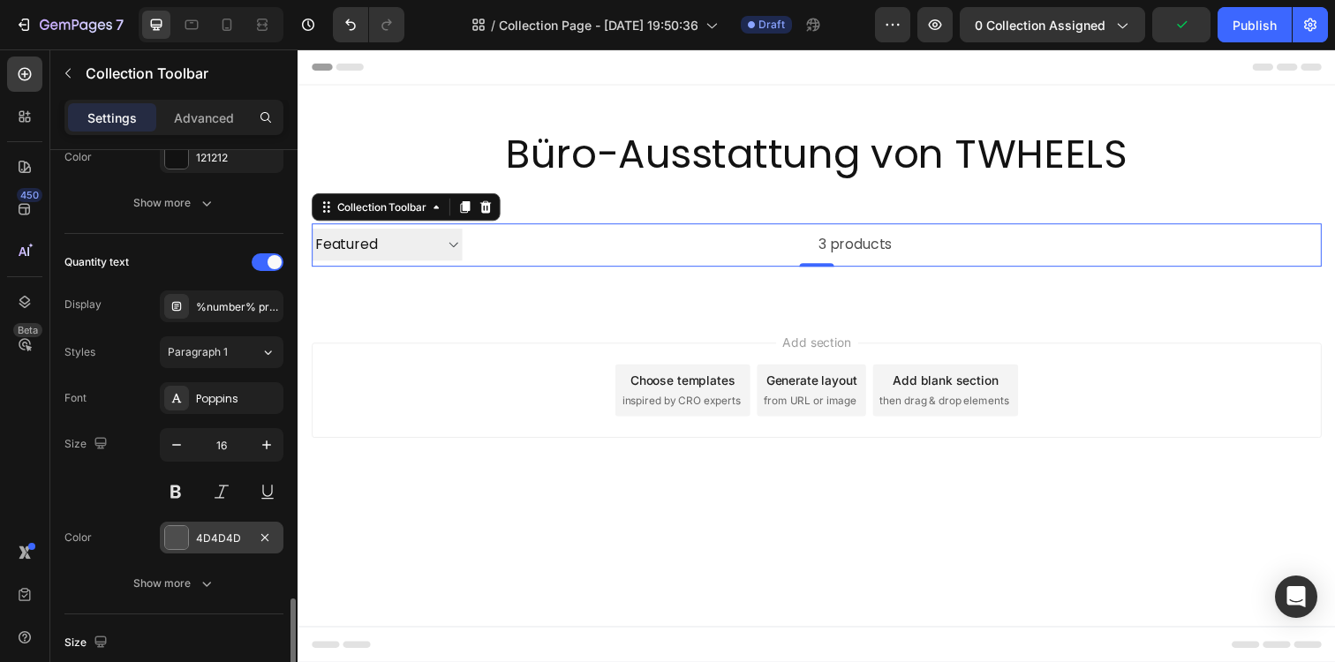
scroll to position [0, 0]
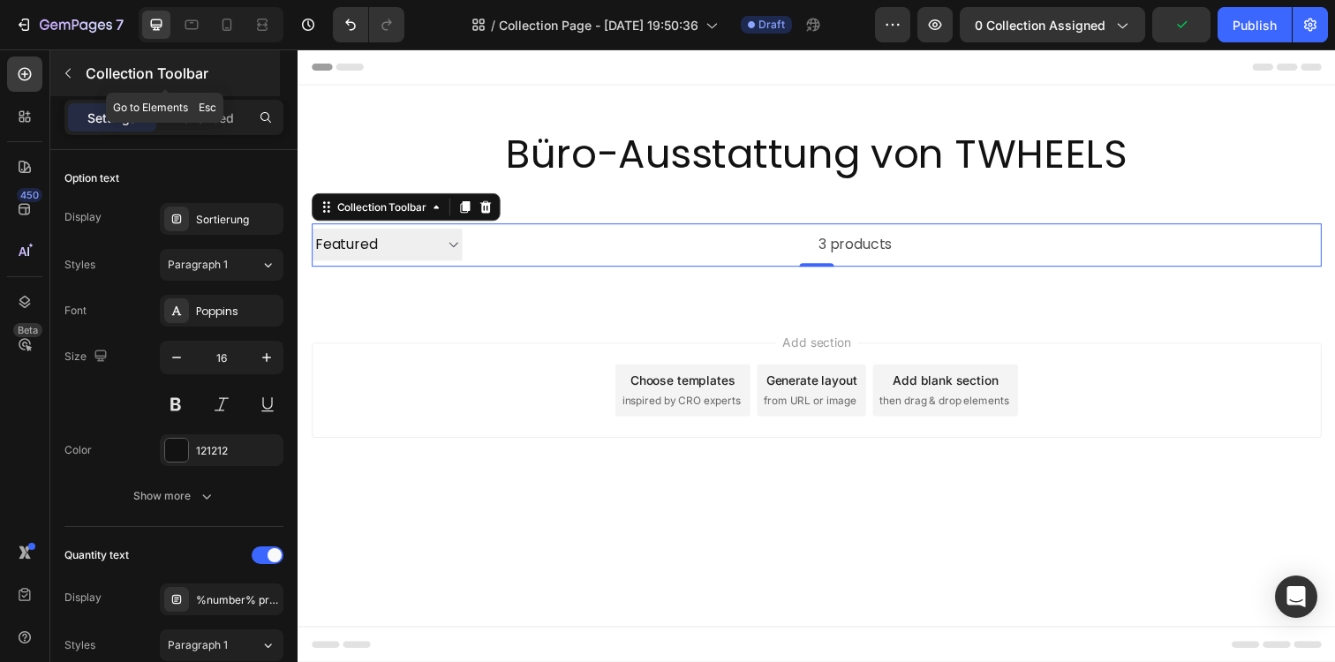
click at [74, 70] on icon "button" at bounding box center [68, 73] width 14 height 14
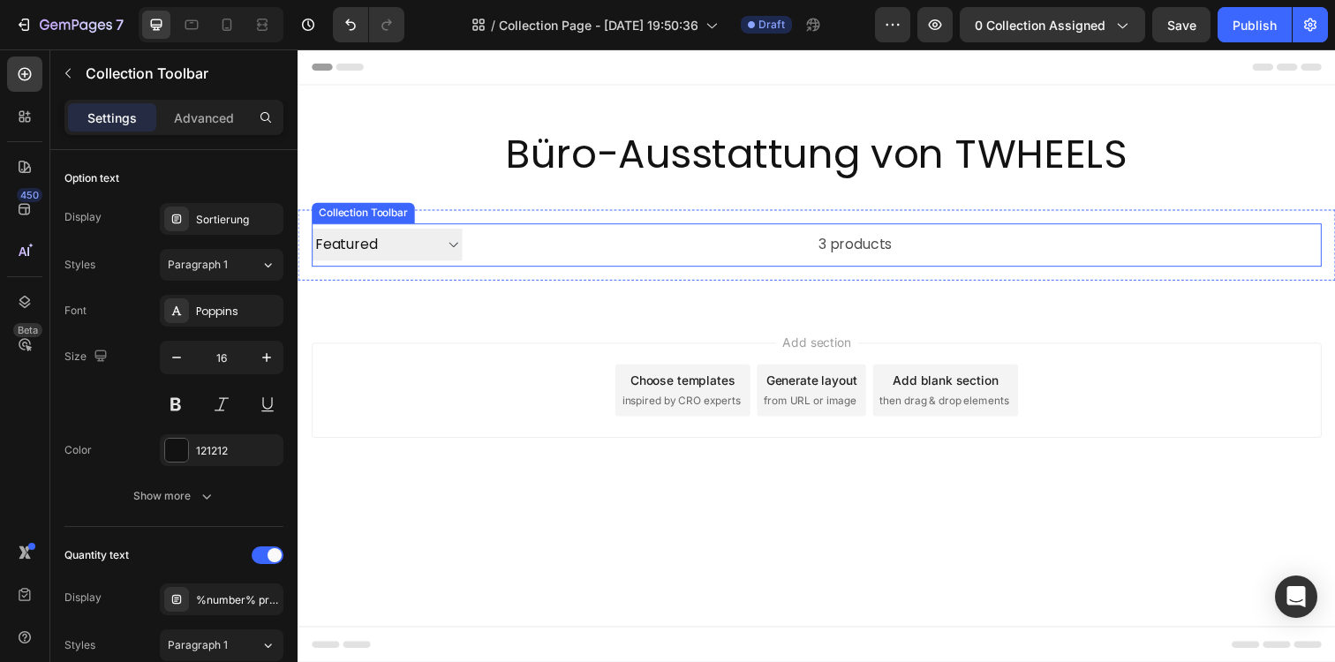
click at [567, 228] on div "3 products" at bounding box center [684, 249] width 439 height 44
click at [497, 202] on div at bounding box center [489, 210] width 21 height 21
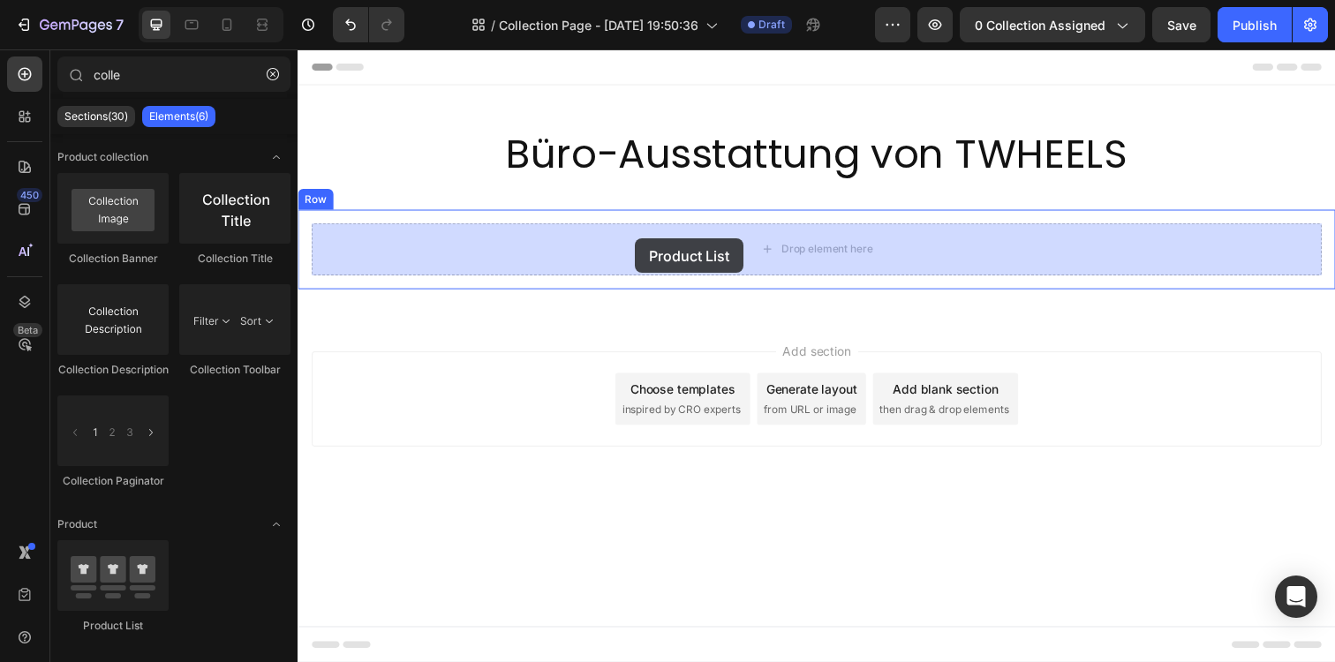
drag, startPoint x: 396, startPoint y: 620, endPoint x: 642, endPoint y: 243, distance: 450.4
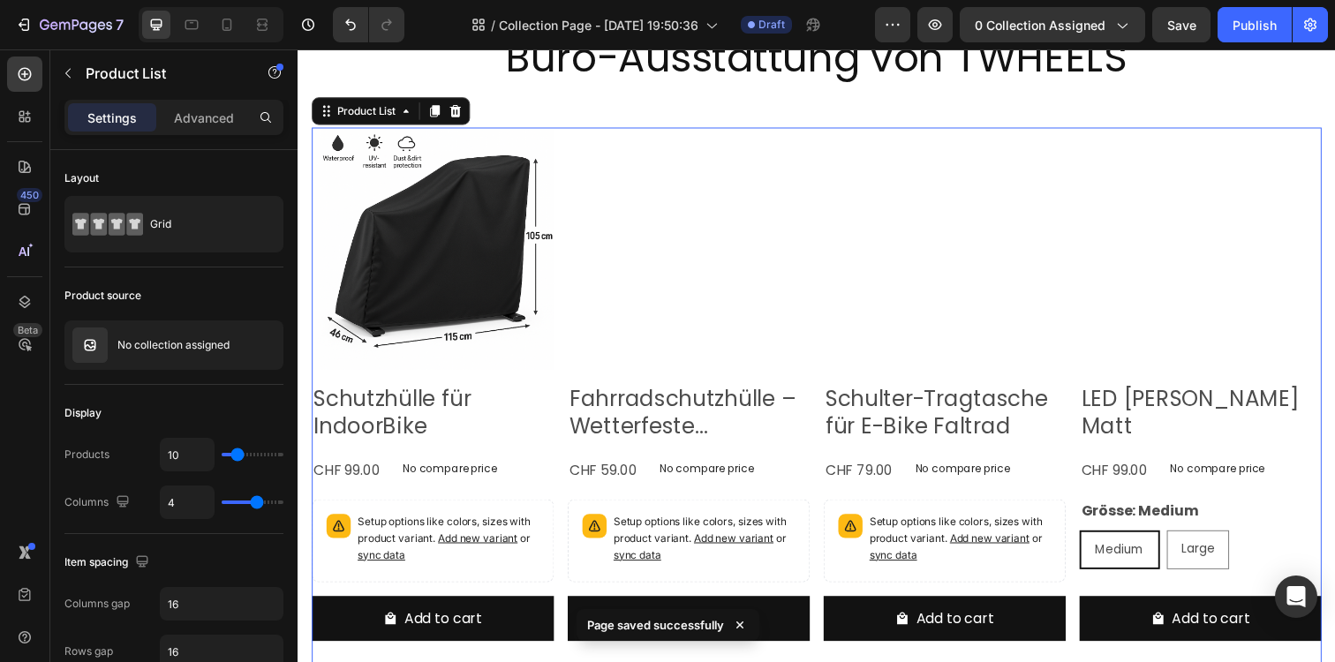
scroll to position [24, 0]
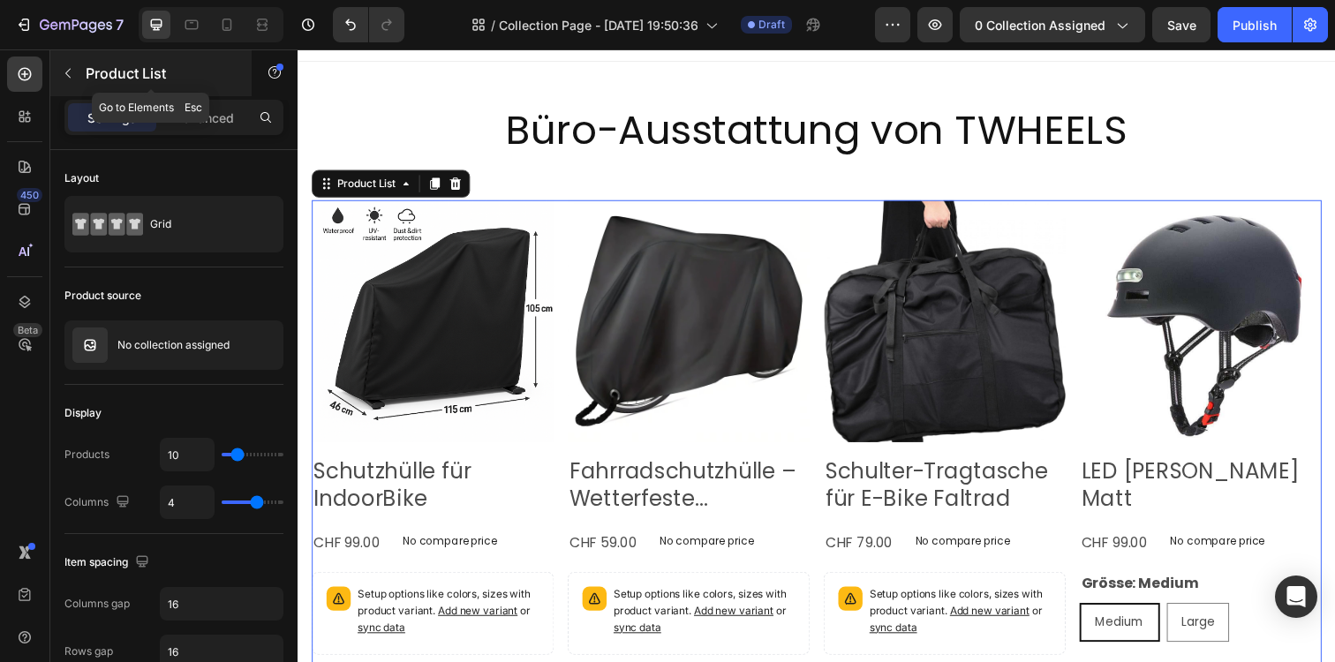
click at [71, 72] on icon "button" at bounding box center [68, 73] width 14 height 14
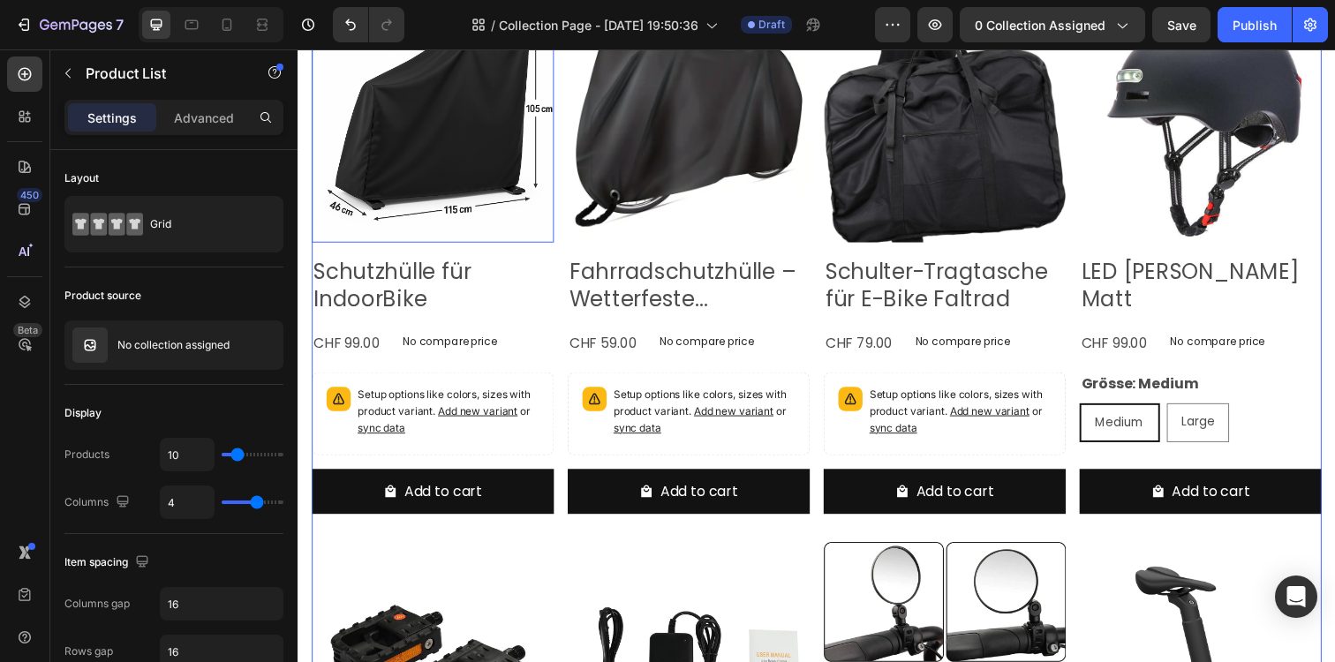
scroll to position [230, 0]
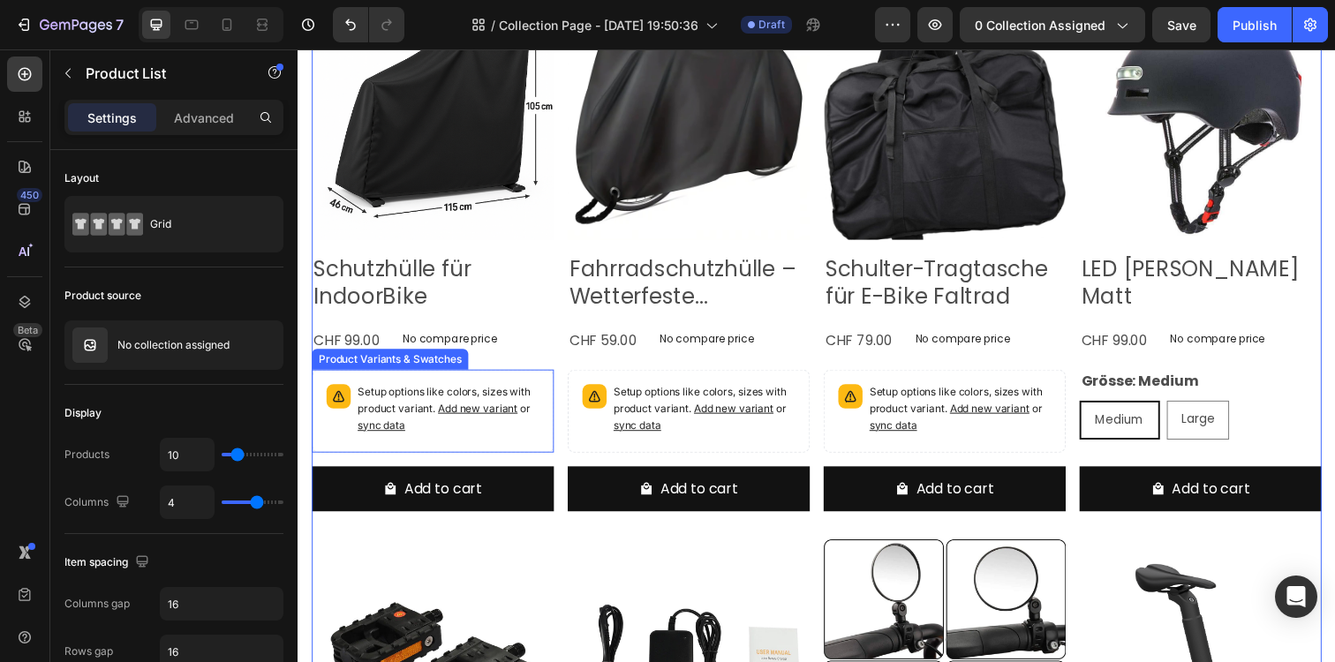
click at [537, 388] on div "Setup options like colors, sizes with product variant. Add new variant or sync …" at bounding box center [435, 418] width 231 height 69
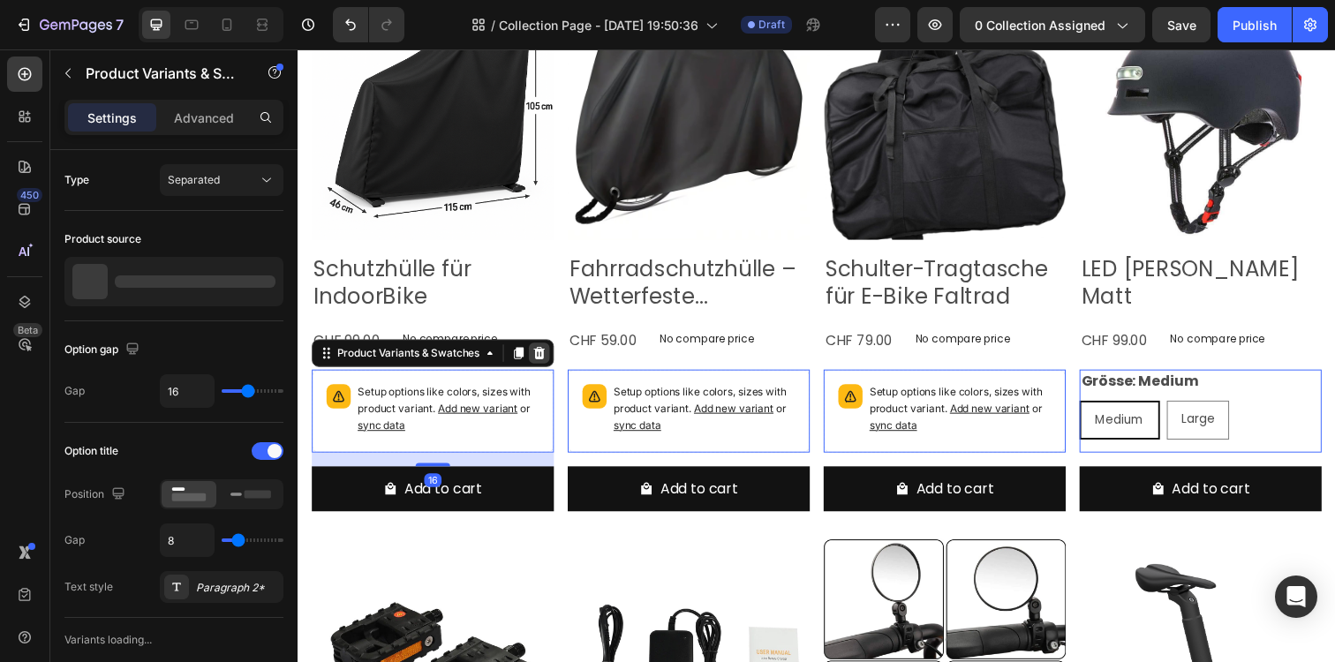
click at [544, 359] on icon at bounding box center [544, 358] width 11 height 12
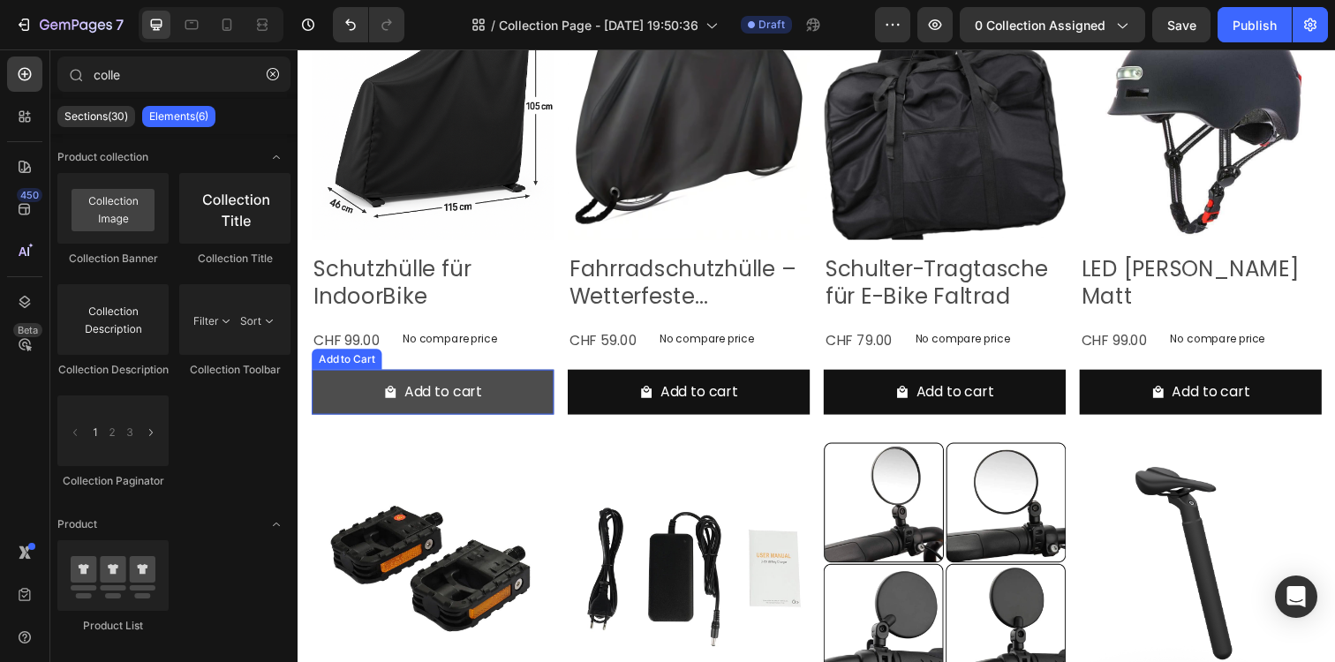
click at [546, 382] on button "Add to cart" at bounding box center [435, 399] width 247 height 47
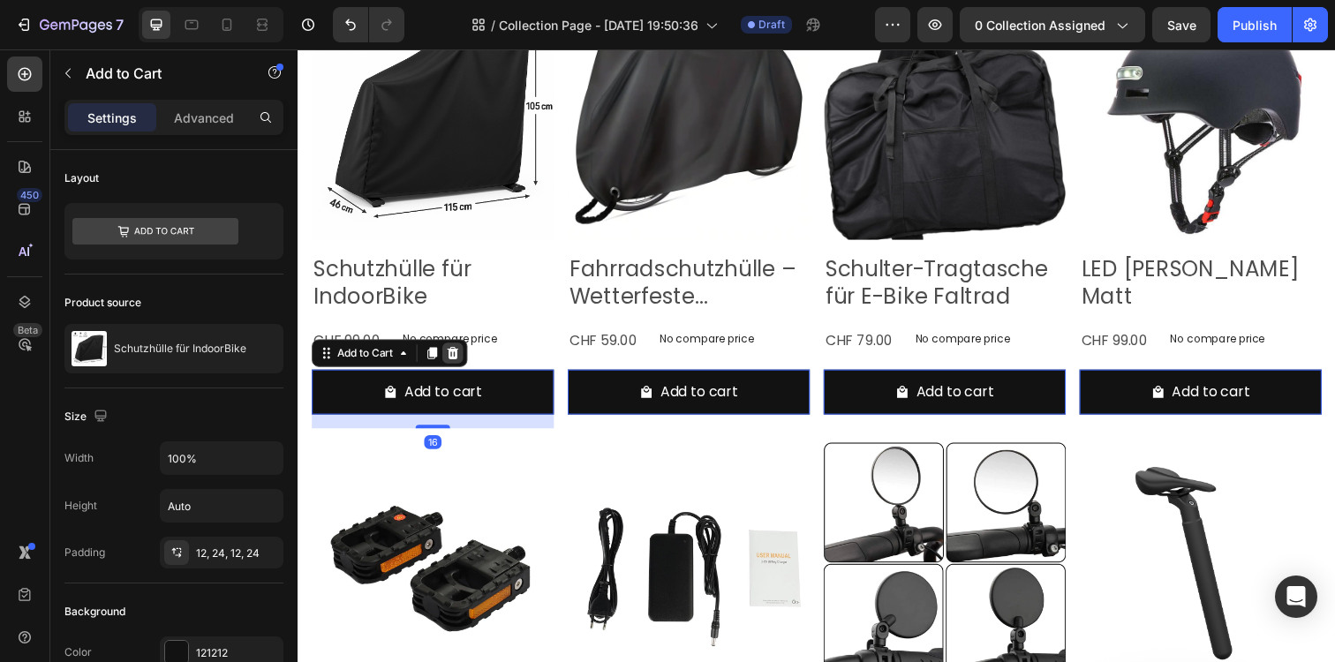
click at [463, 358] on div at bounding box center [455, 359] width 21 height 21
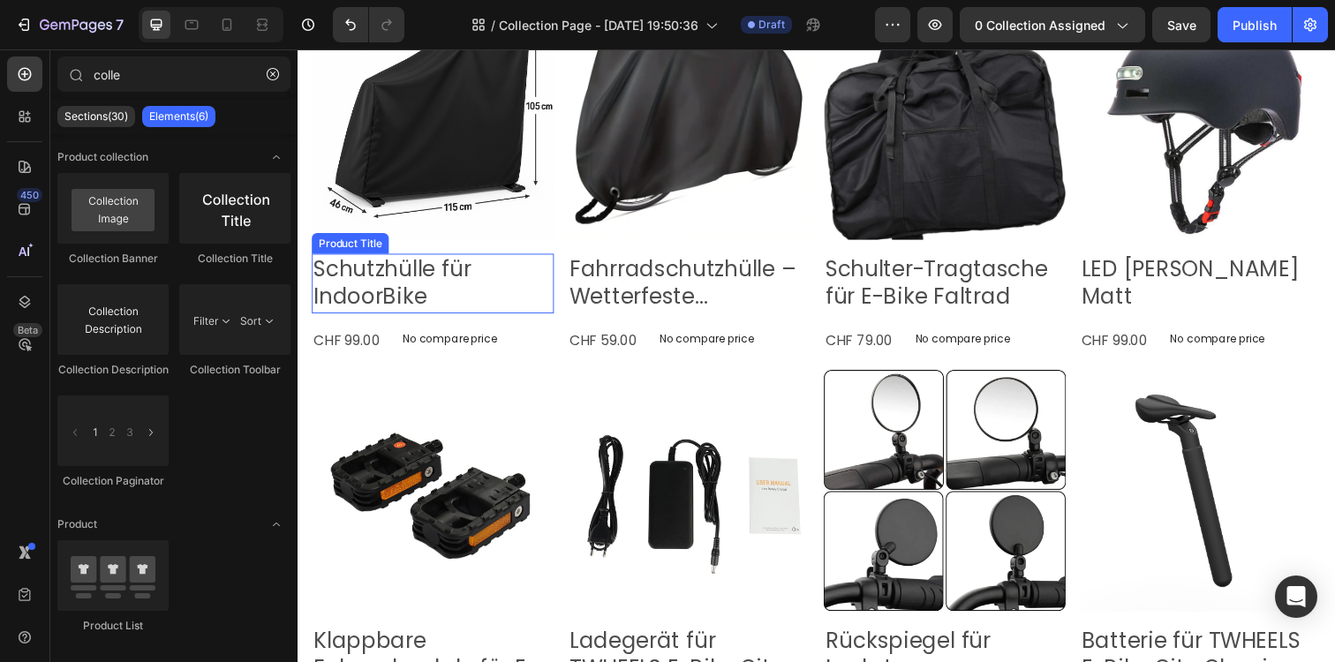
click at [430, 290] on h2 "Schutzhülle für IndoorBike" at bounding box center [435, 288] width 247 height 61
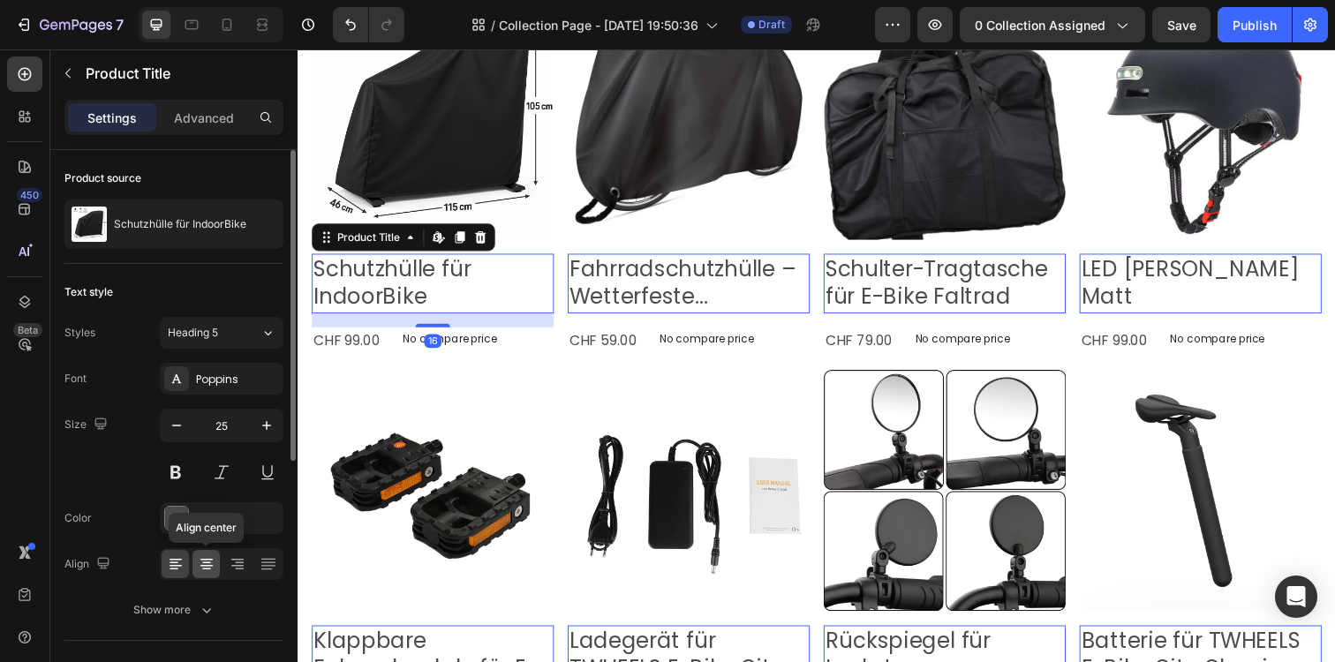
click at [198, 568] on icon at bounding box center [207, 564] width 18 height 18
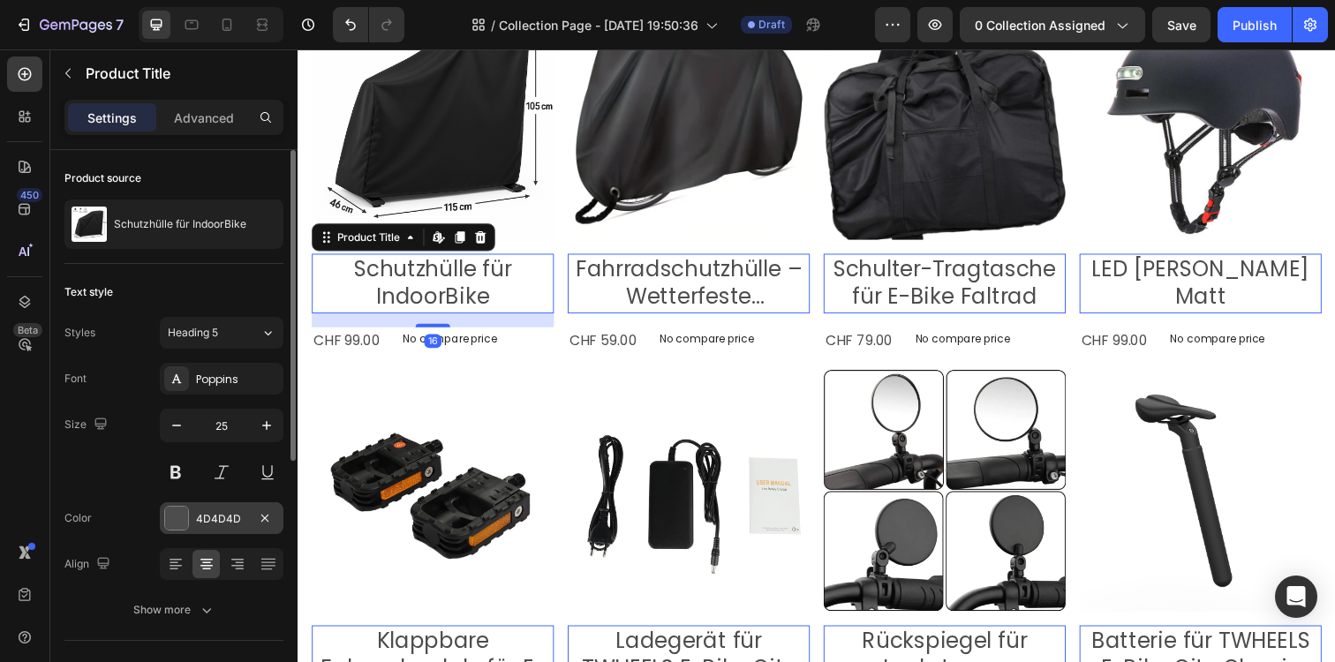
click at [174, 524] on div at bounding box center [176, 518] width 23 height 23
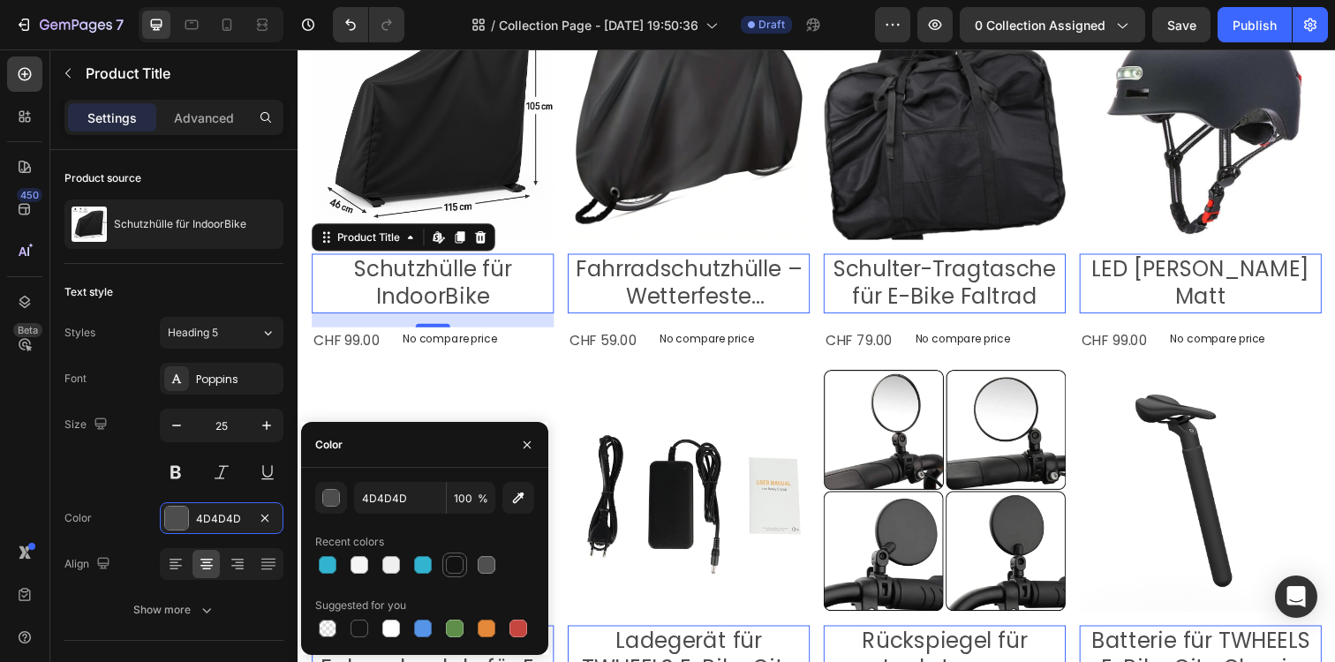
click at [450, 558] on div at bounding box center [455, 565] width 18 height 18
type input "121212"
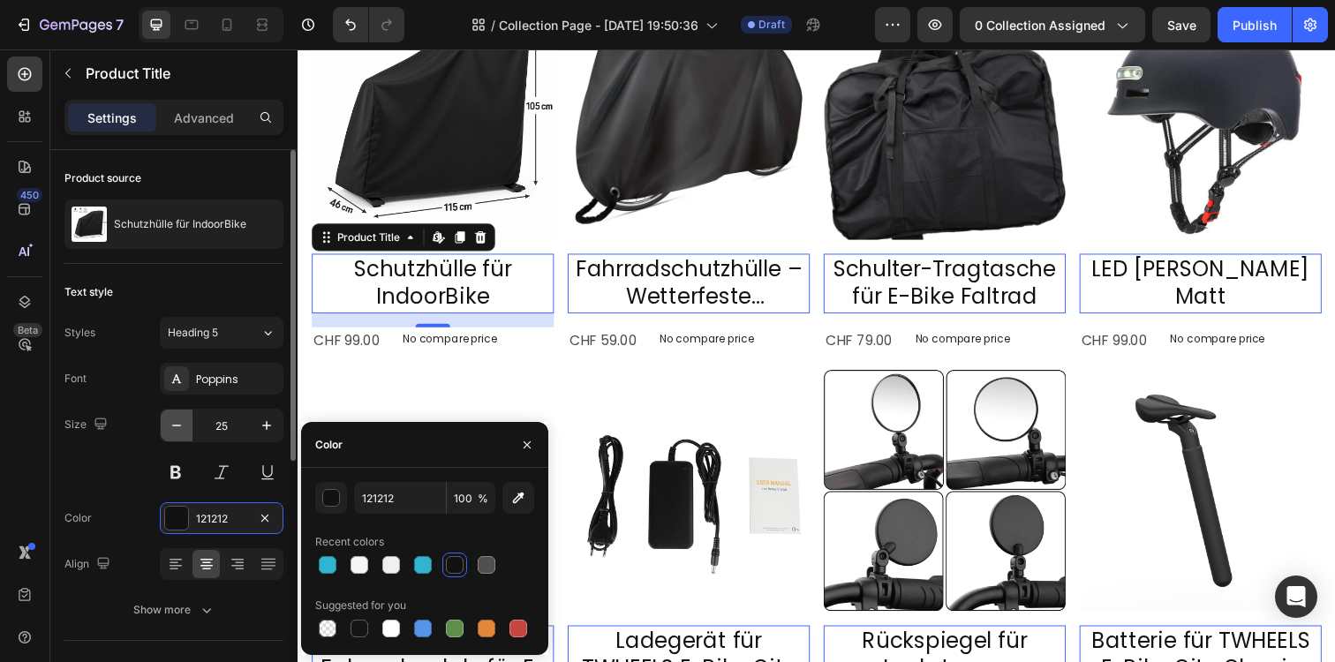
click at [184, 425] on icon "button" at bounding box center [177, 426] width 18 height 18
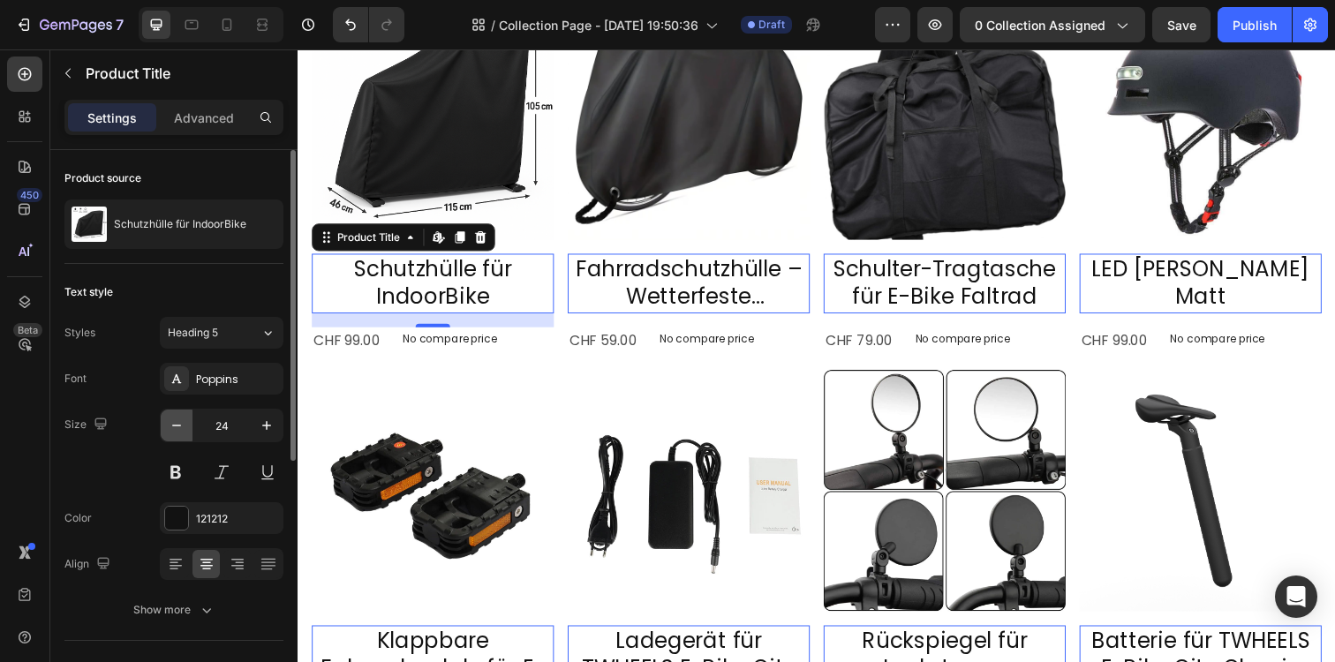
click at [184, 425] on icon "button" at bounding box center [177, 426] width 18 height 18
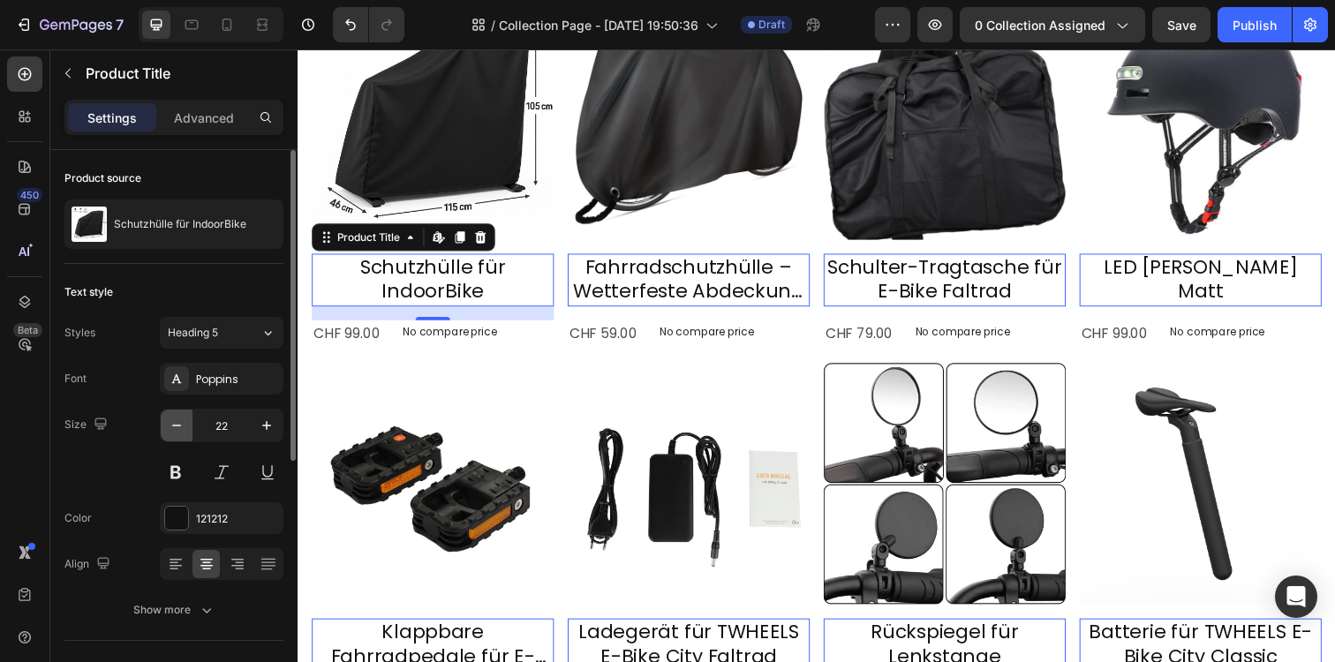
click at [184, 425] on icon "button" at bounding box center [177, 426] width 18 height 18
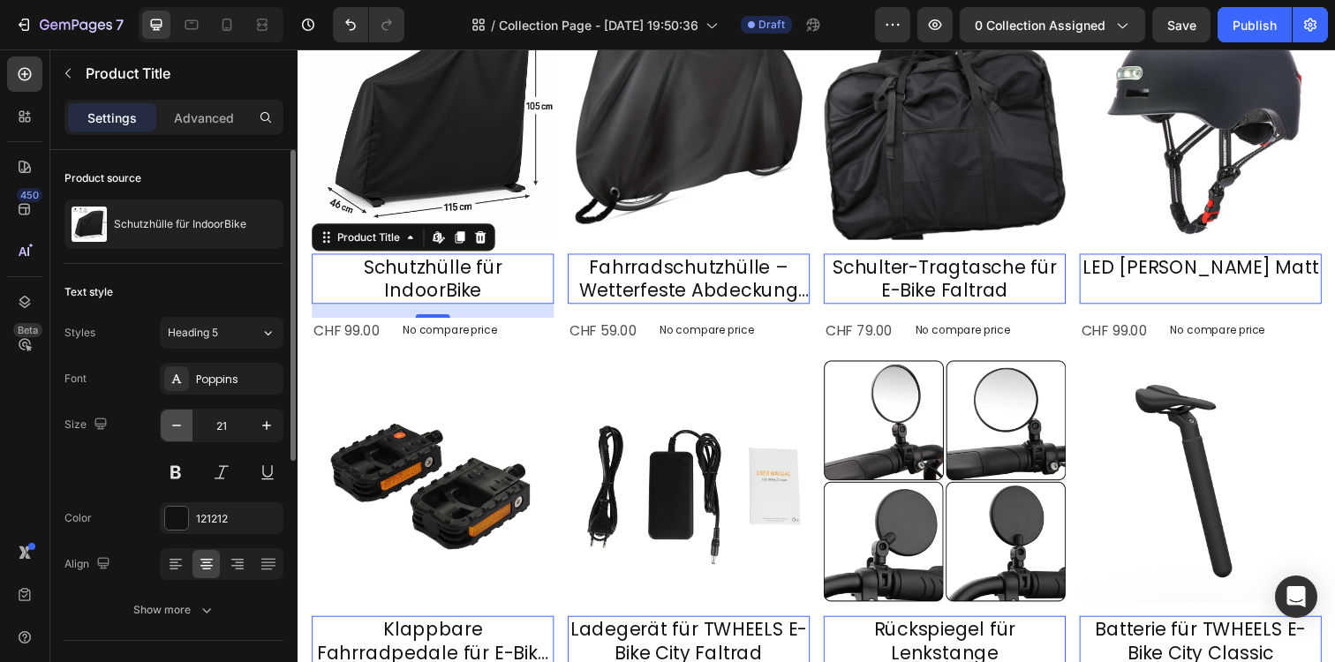
click at [170, 434] on button "button" at bounding box center [177, 426] width 32 height 32
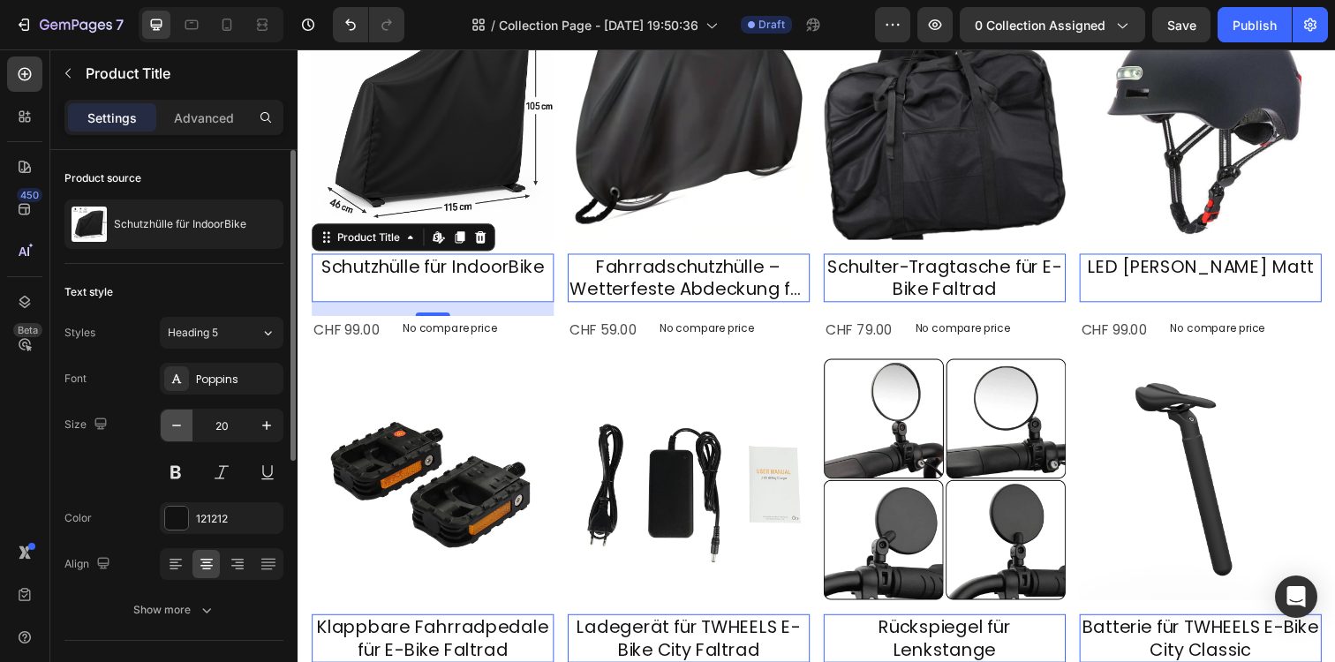
click at [170, 434] on button "button" at bounding box center [177, 426] width 32 height 32
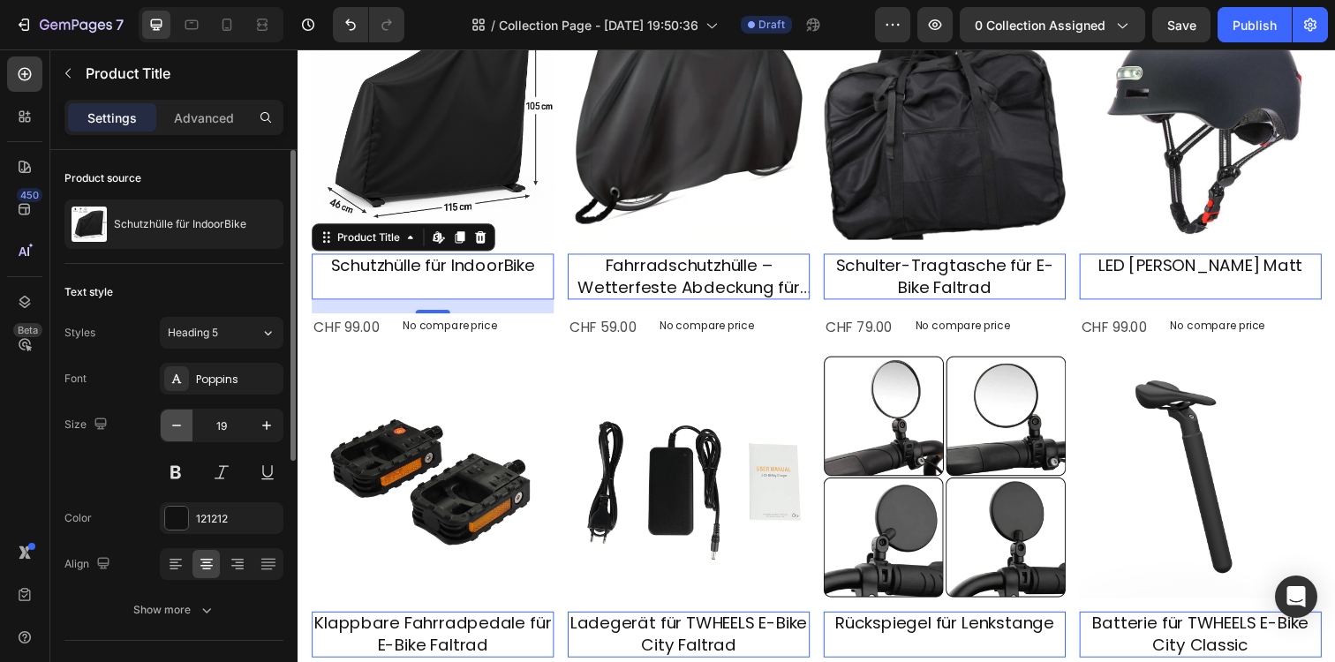
click at [170, 434] on button "button" at bounding box center [177, 426] width 32 height 32
type input "18"
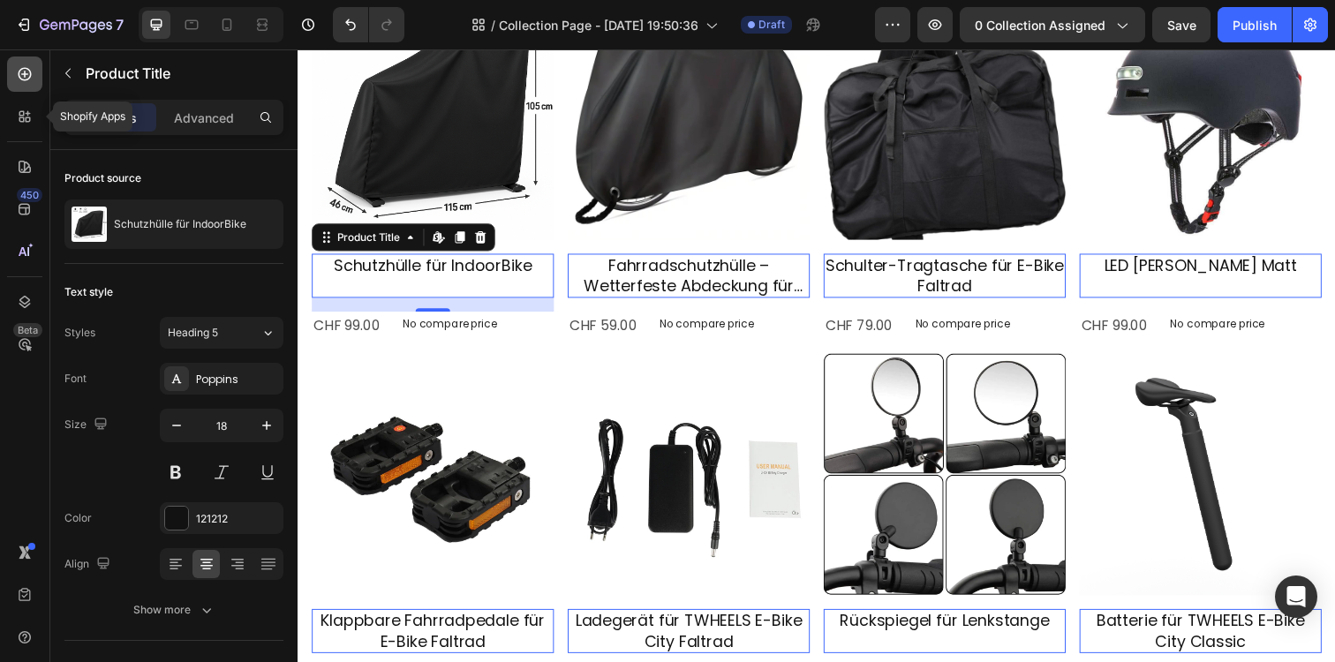
click at [23, 80] on icon at bounding box center [25, 74] width 13 height 13
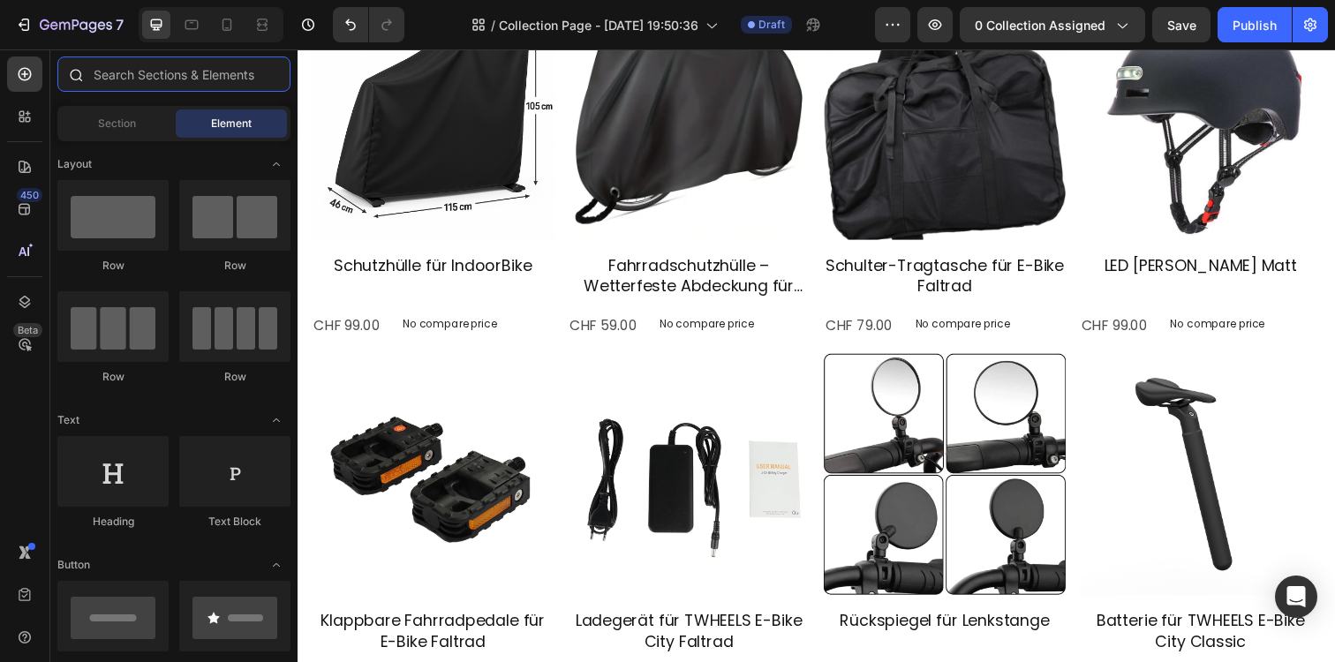
click at [173, 75] on input "text" at bounding box center [173, 74] width 233 height 35
click at [34, 112] on div at bounding box center [24, 116] width 35 height 35
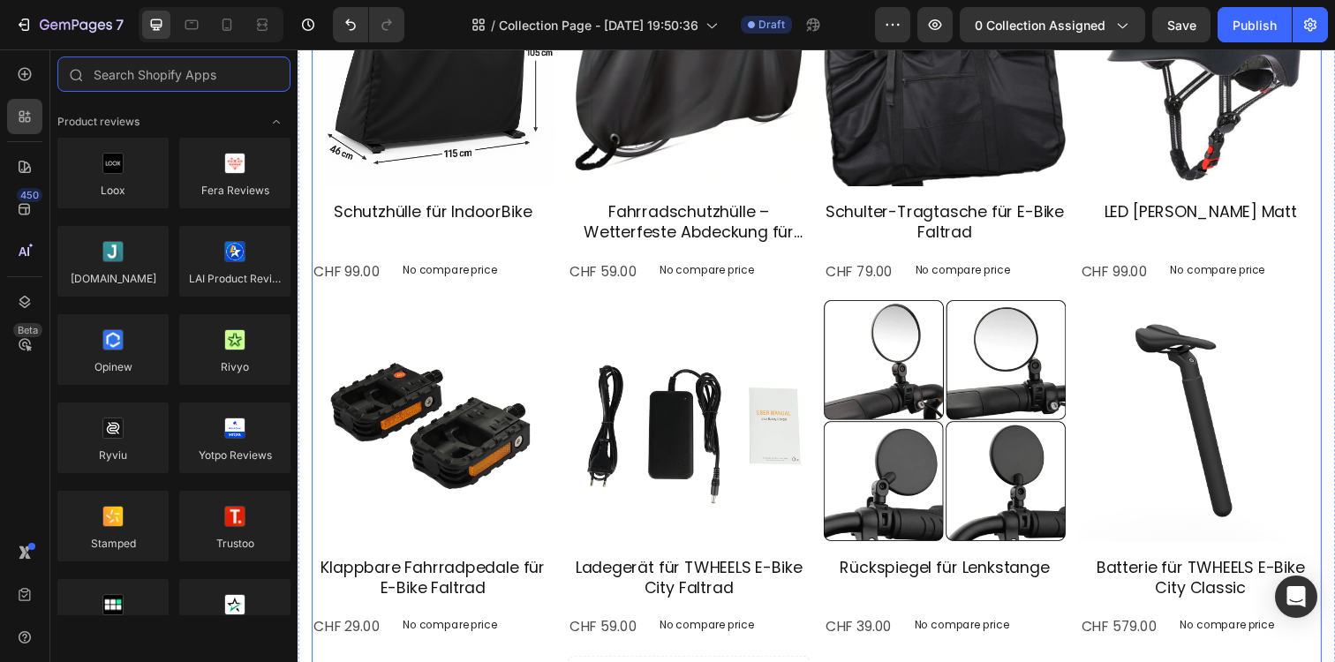
scroll to position [291, 0]
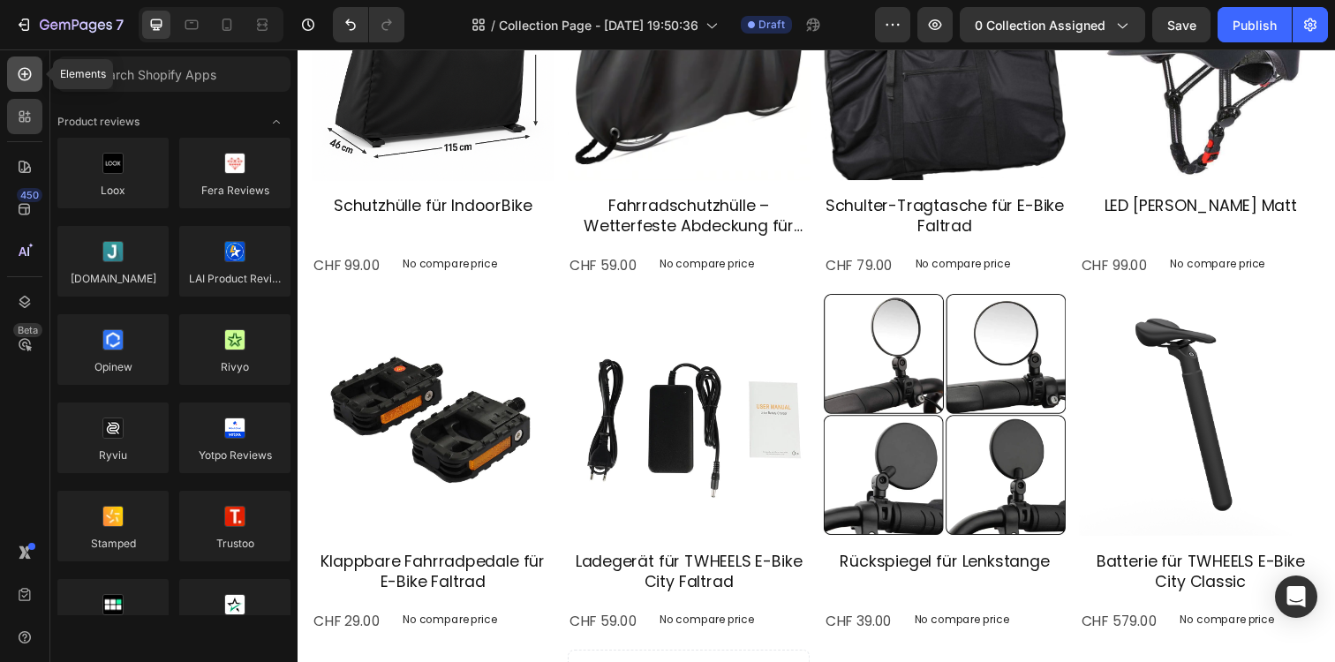
click at [35, 81] on div at bounding box center [24, 74] width 35 height 35
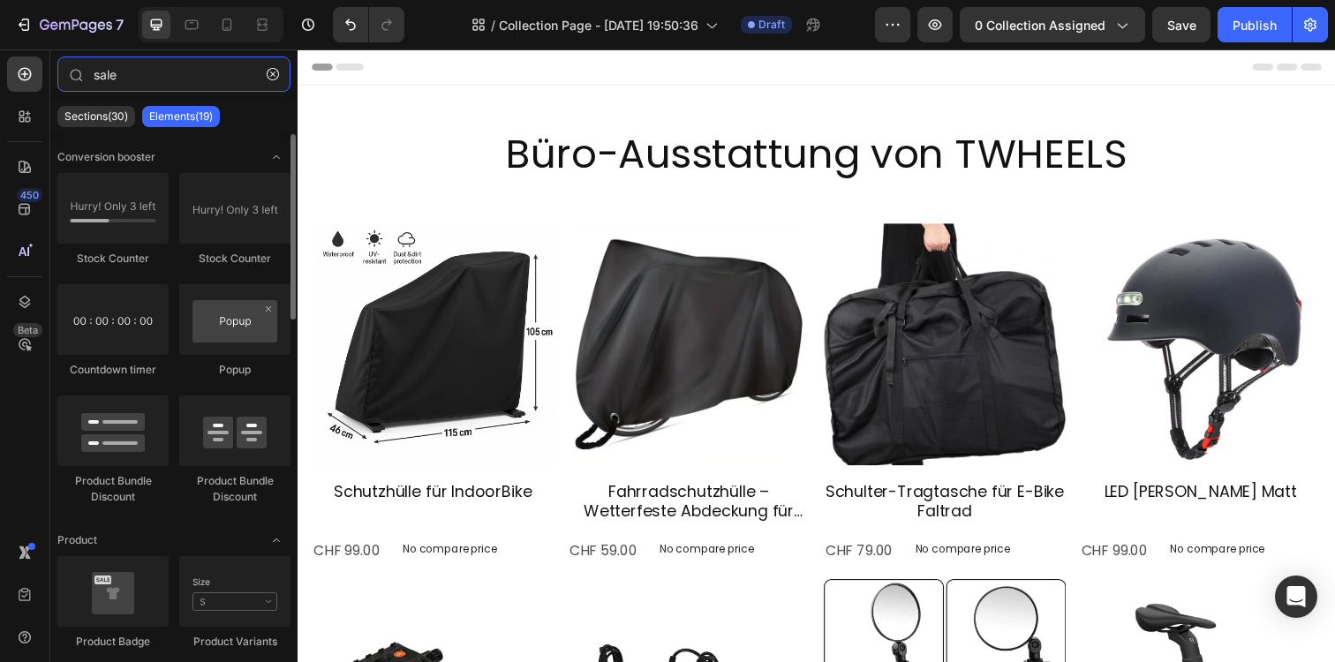
scroll to position [127, 0]
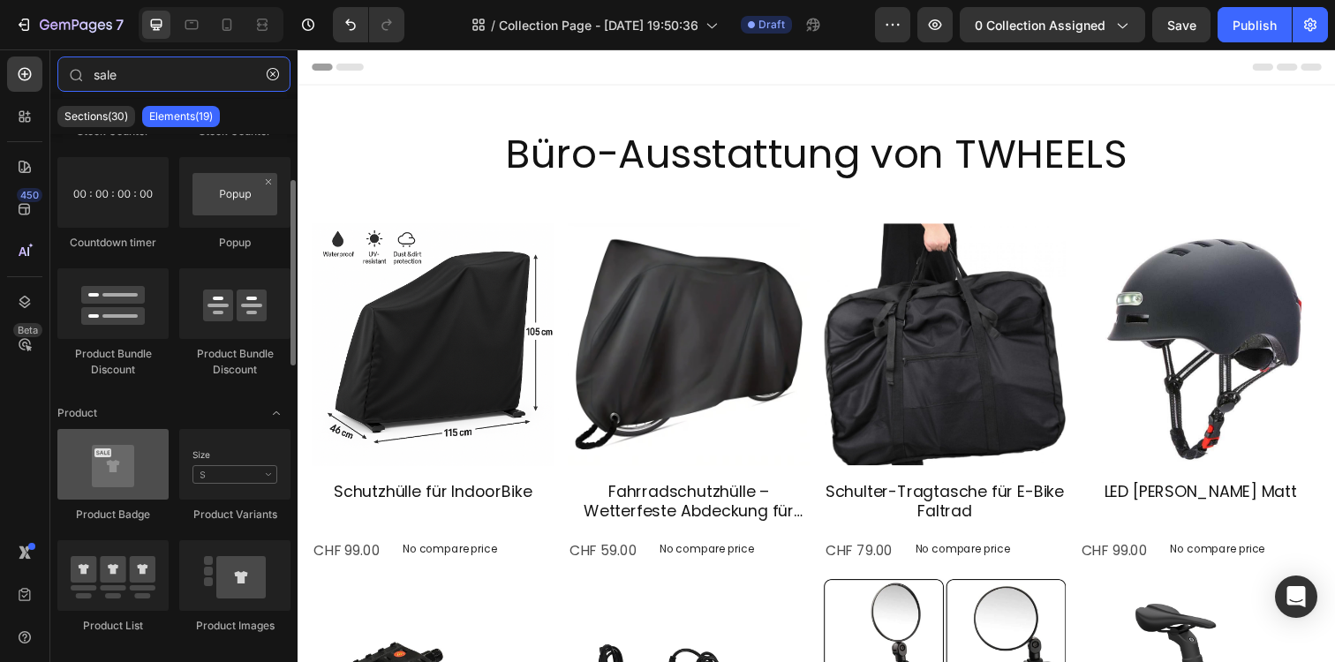
type input "sale"
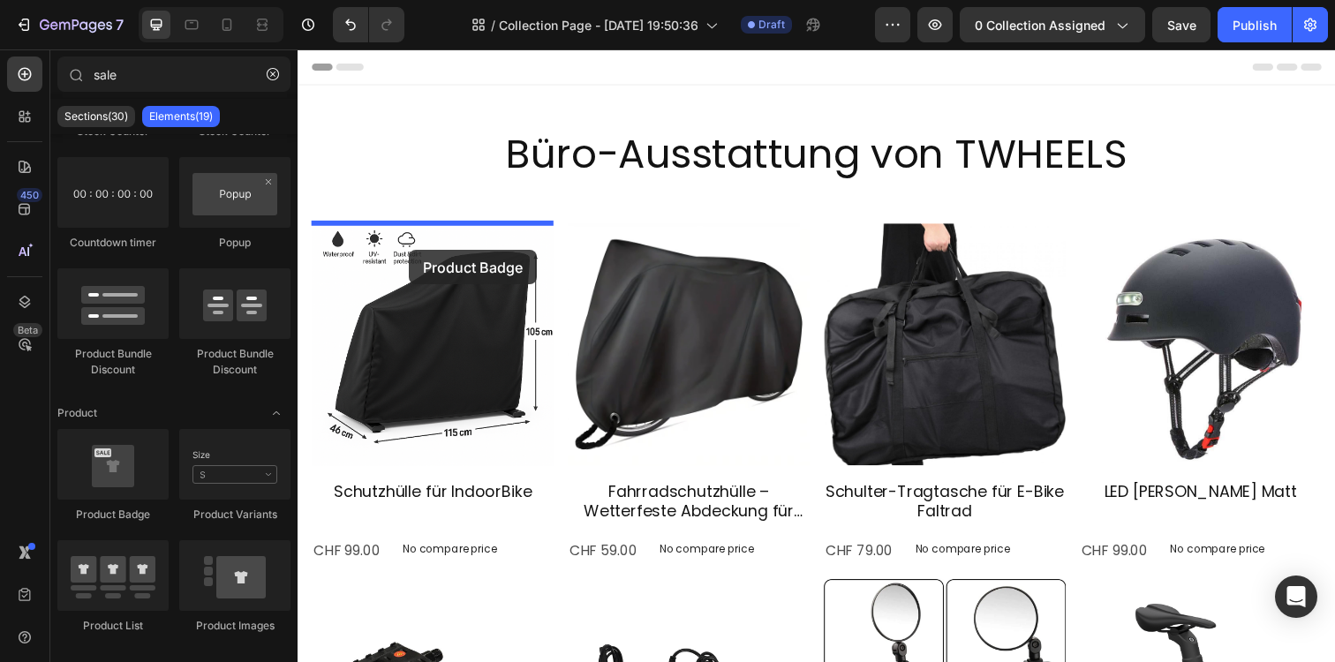
drag, startPoint x: 389, startPoint y: 516, endPoint x: 431, endPoint y: 298, distance: 221.1
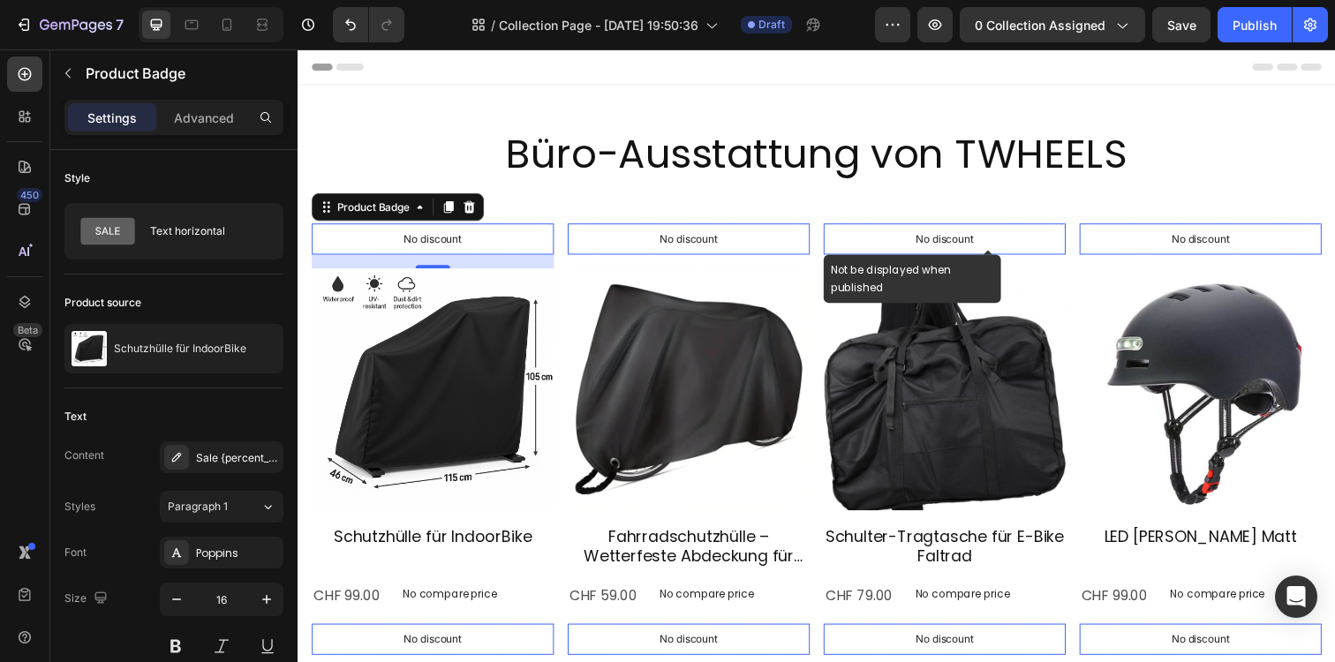
click at [465, 240] on p "No discount" at bounding box center [435, 243] width 59 height 16
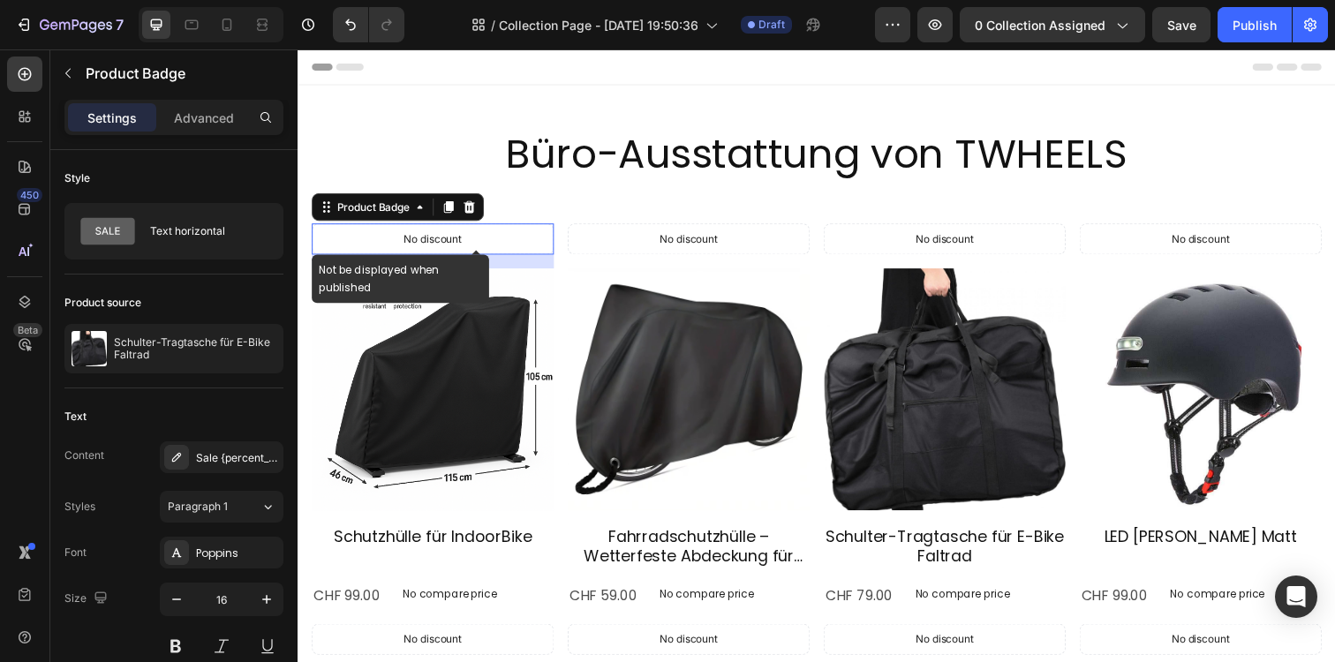
click at [502, 250] on div "No discount" at bounding box center [435, 243] width 245 height 30
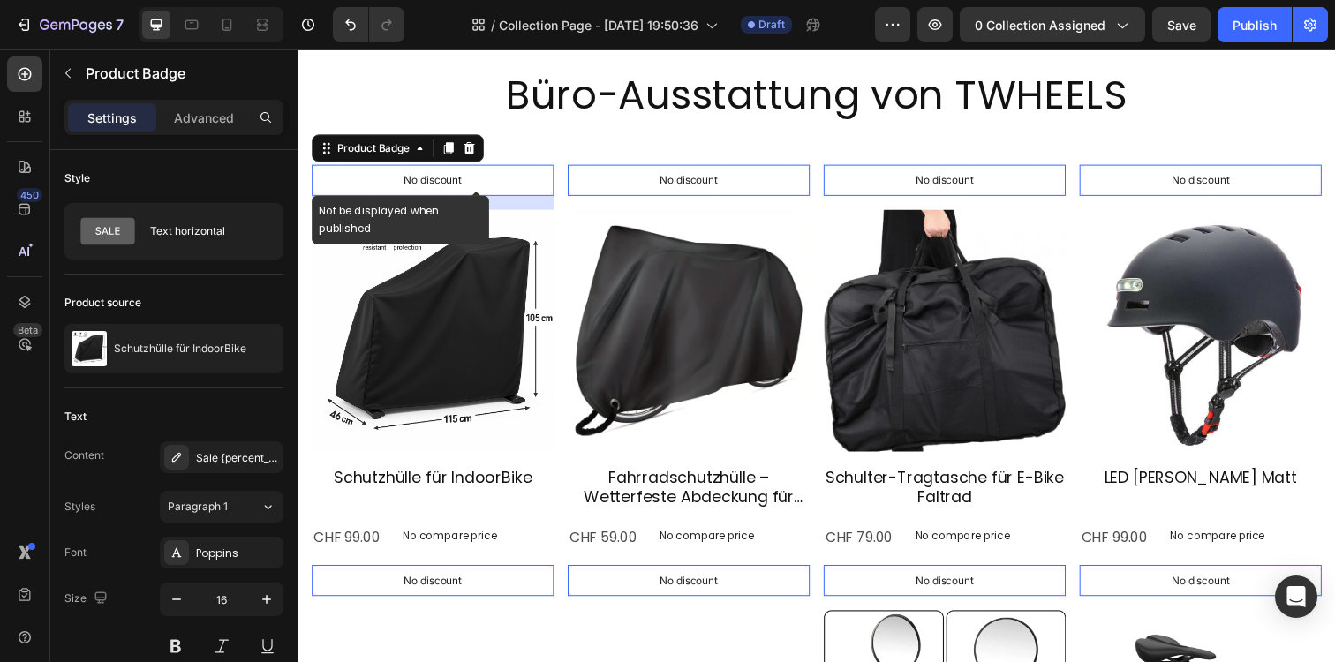
scroll to position [0, 0]
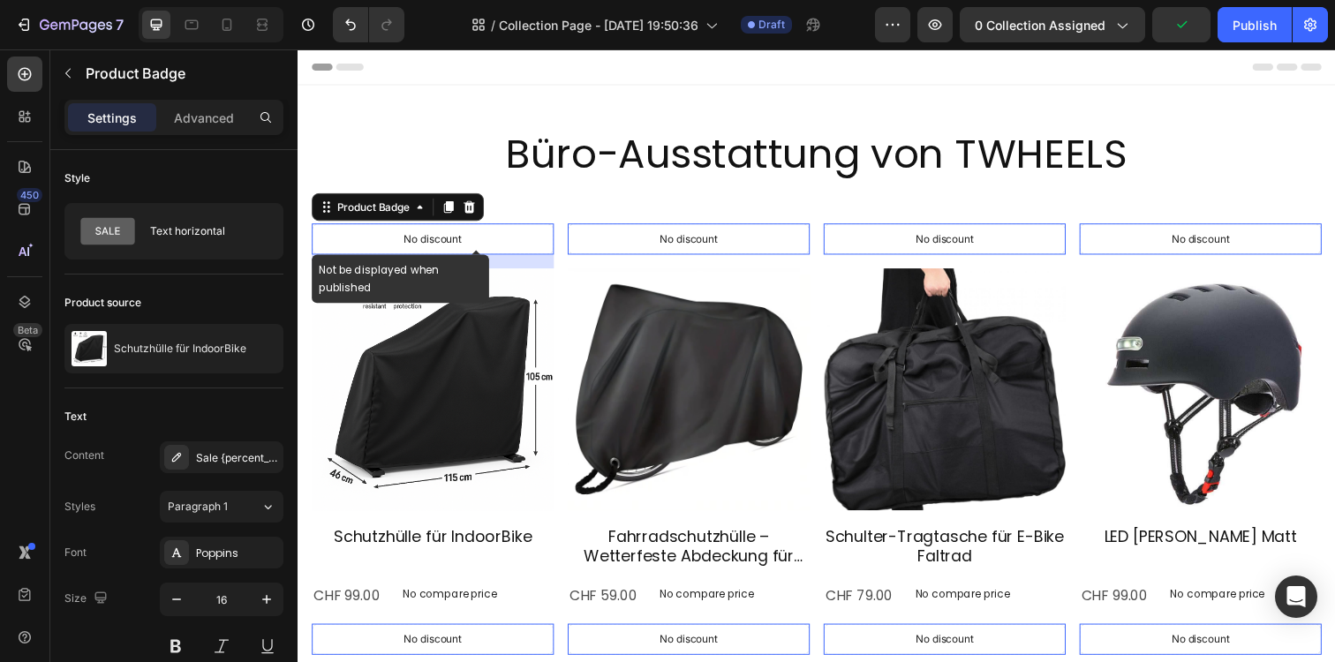
click at [427, 239] on p "No discount" at bounding box center [435, 243] width 59 height 16
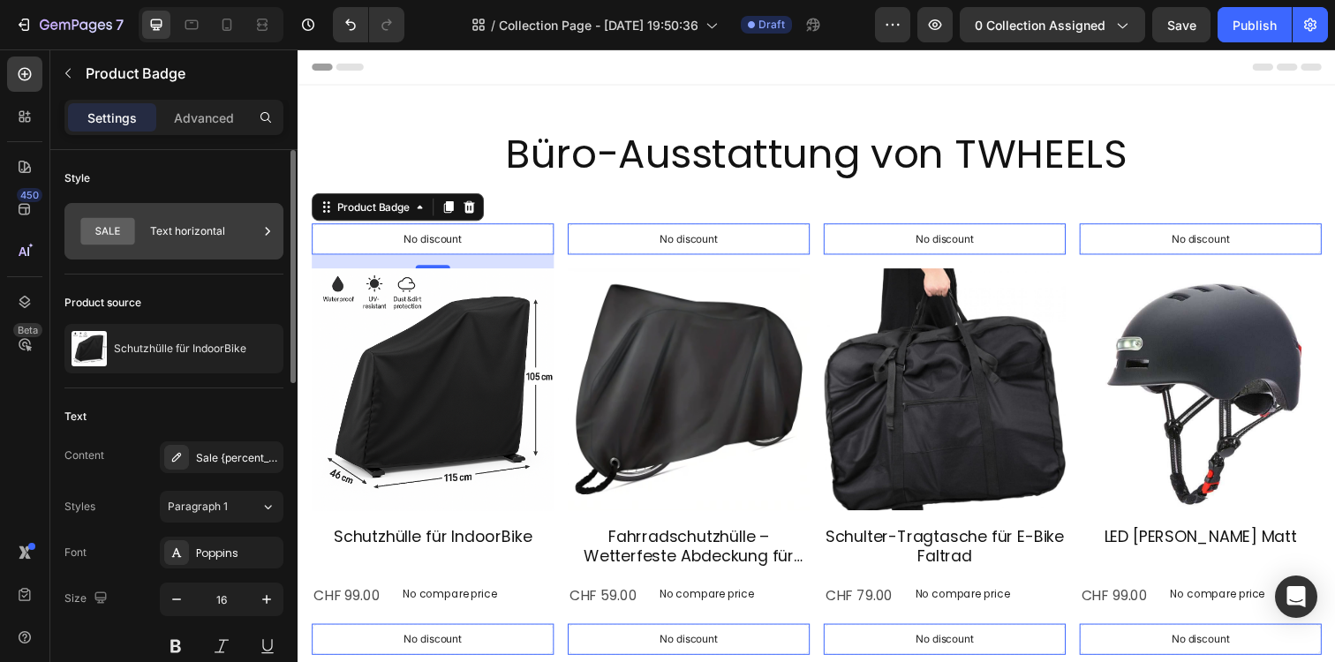
click at [184, 230] on div "Text horizontal" at bounding box center [204, 231] width 108 height 41
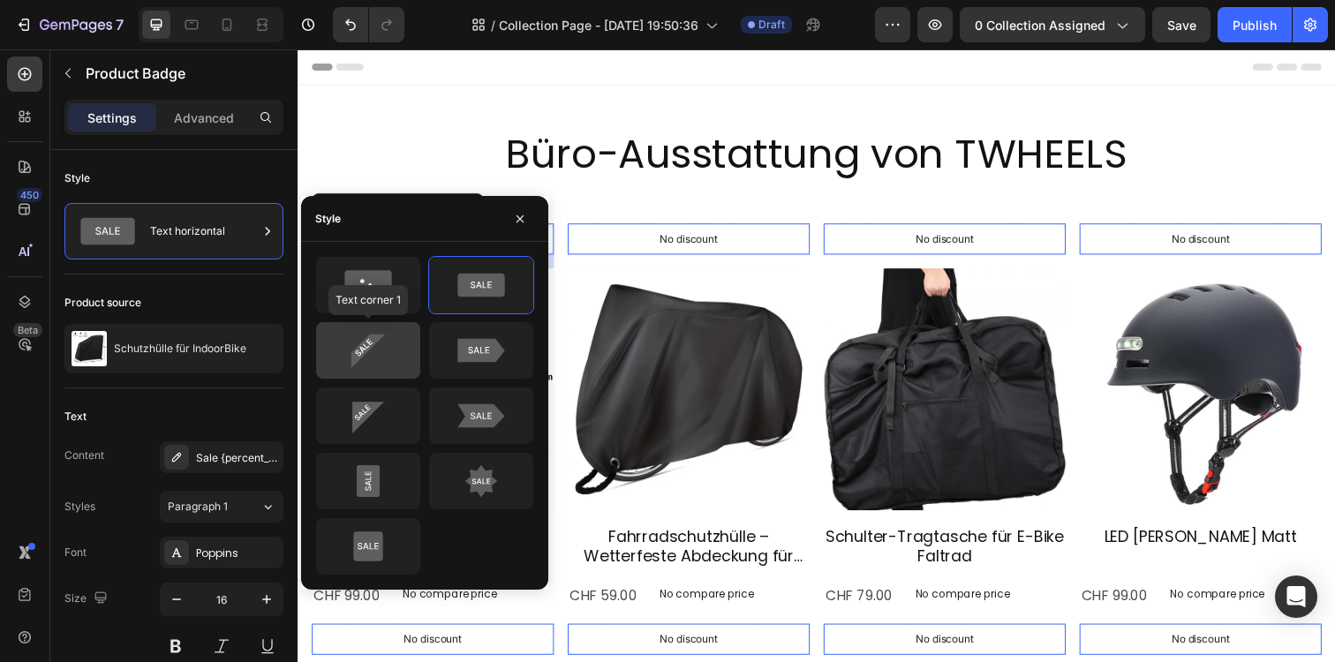
click at [378, 331] on div at bounding box center [368, 350] width 104 height 57
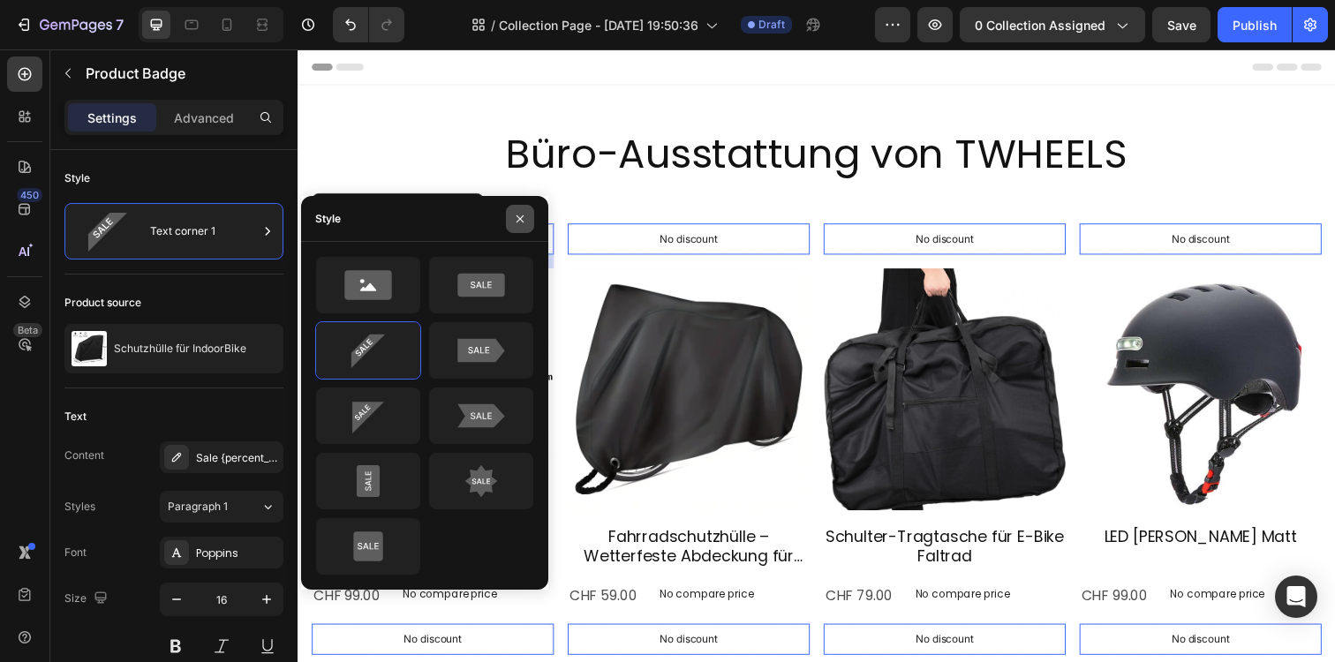
click at [514, 207] on button "button" at bounding box center [520, 219] width 28 height 28
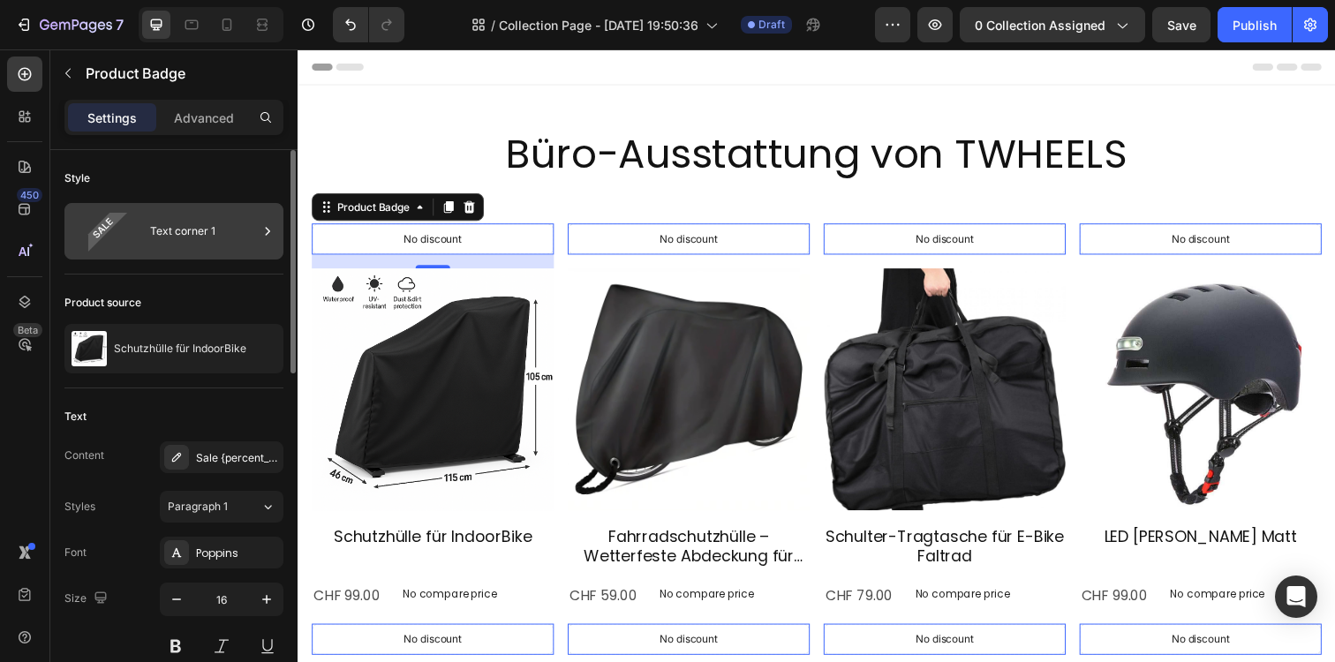
click at [216, 241] on div "Text corner 1" at bounding box center [204, 231] width 108 height 41
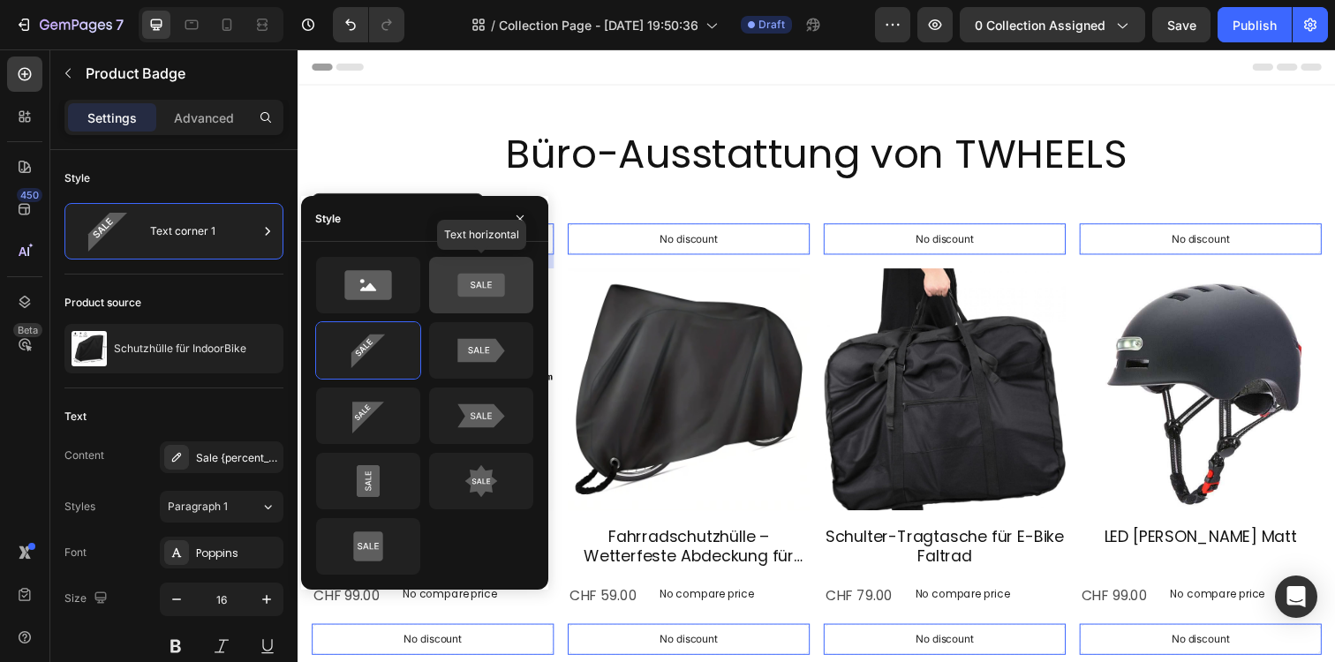
click at [481, 286] on icon at bounding box center [480, 286] width 47 height 24
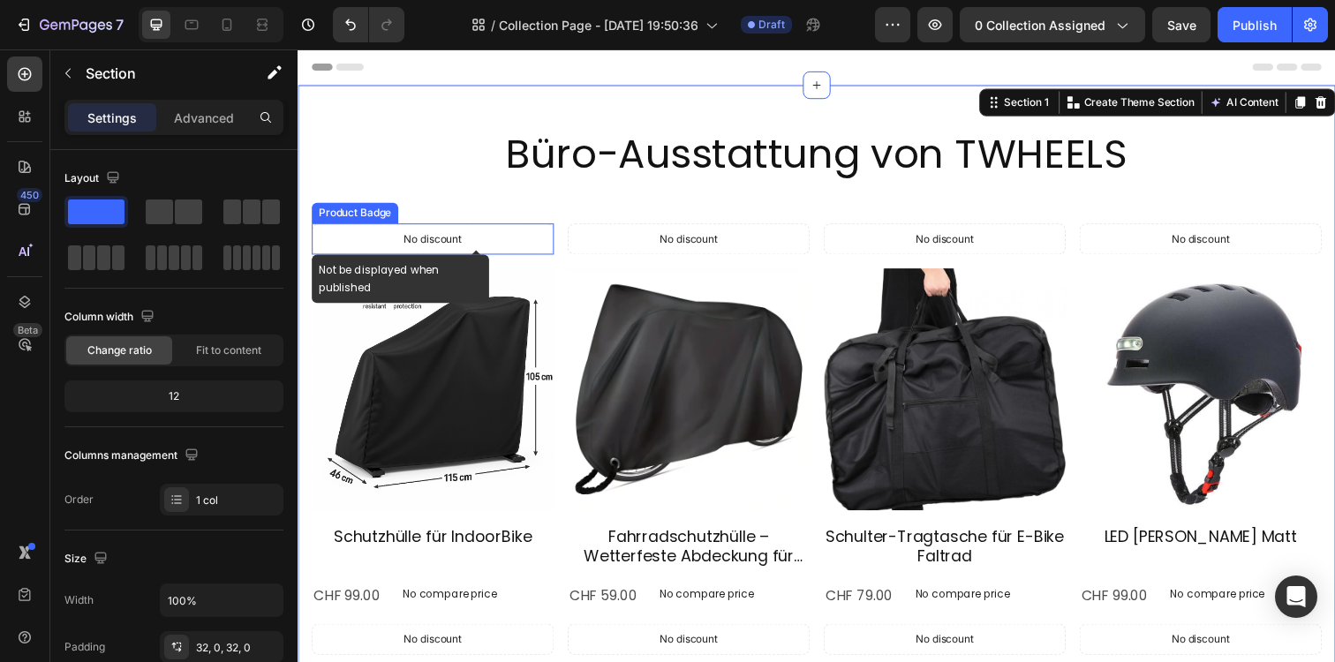
click at [464, 239] on p "No discount" at bounding box center [435, 243] width 59 height 16
